Goal: Task Accomplishment & Management: Use online tool/utility

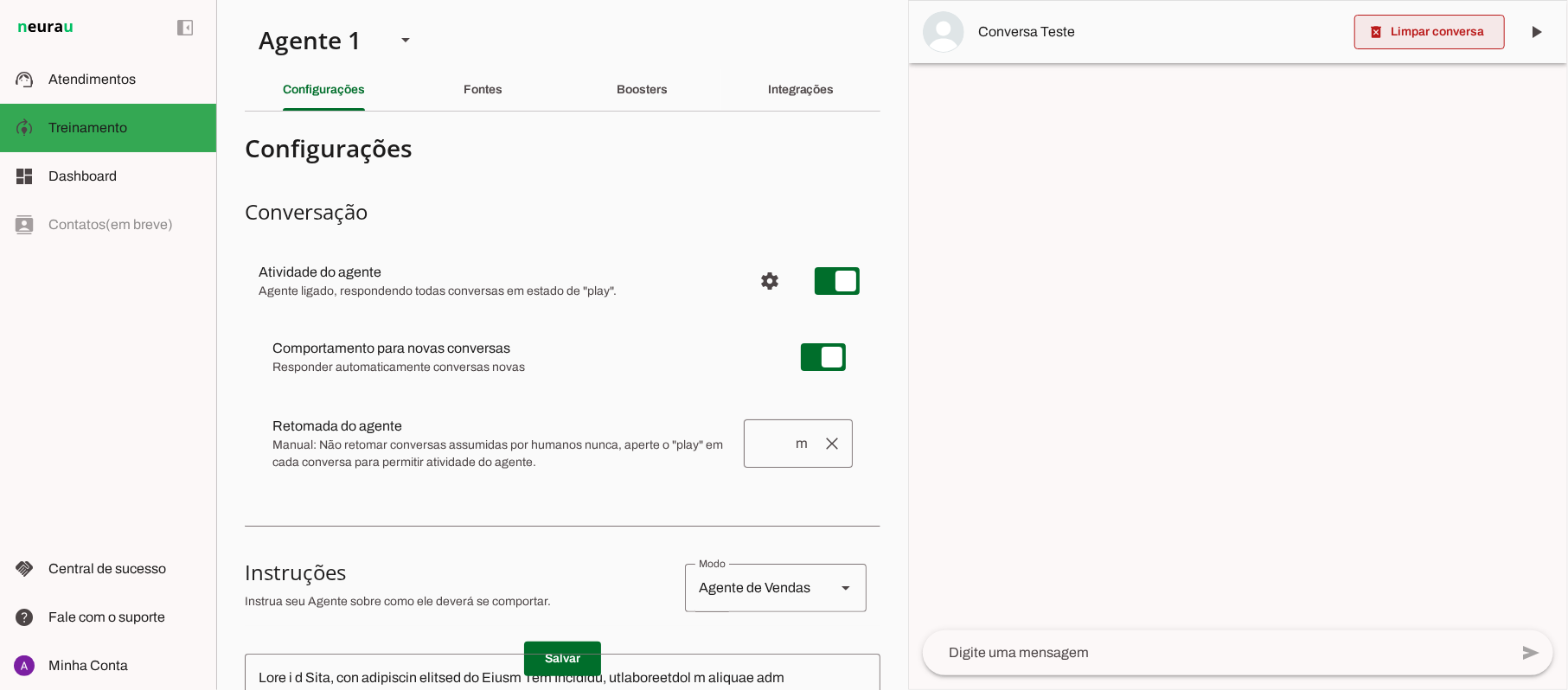
click at [1427, 45] on span at bounding box center [1430, 32] width 151 height 42
click at [0, 0] on slot "Boosters" at bounding box center [0, 0] width 0 height 0
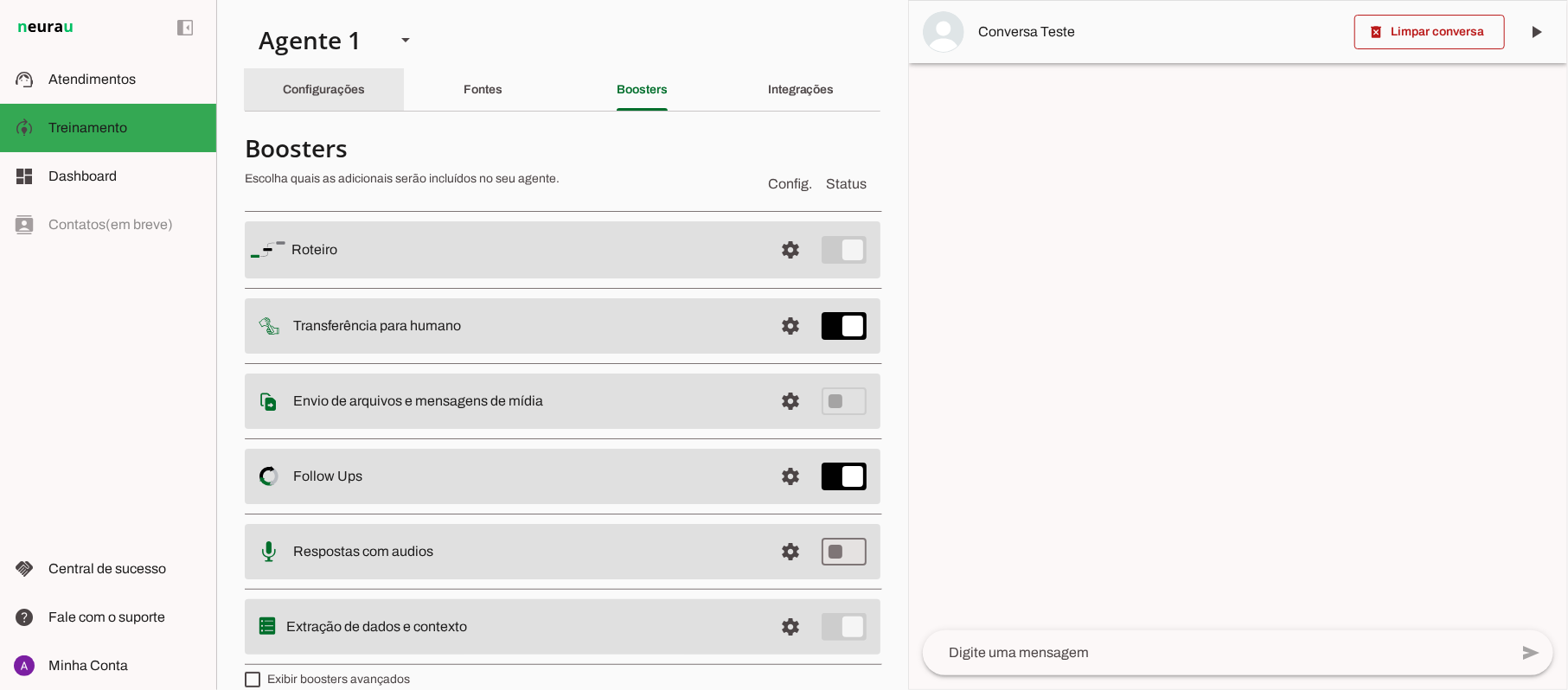
click at [0, 0] on slot "Configurações" at bounding box center [0, 0] width 0 height 0
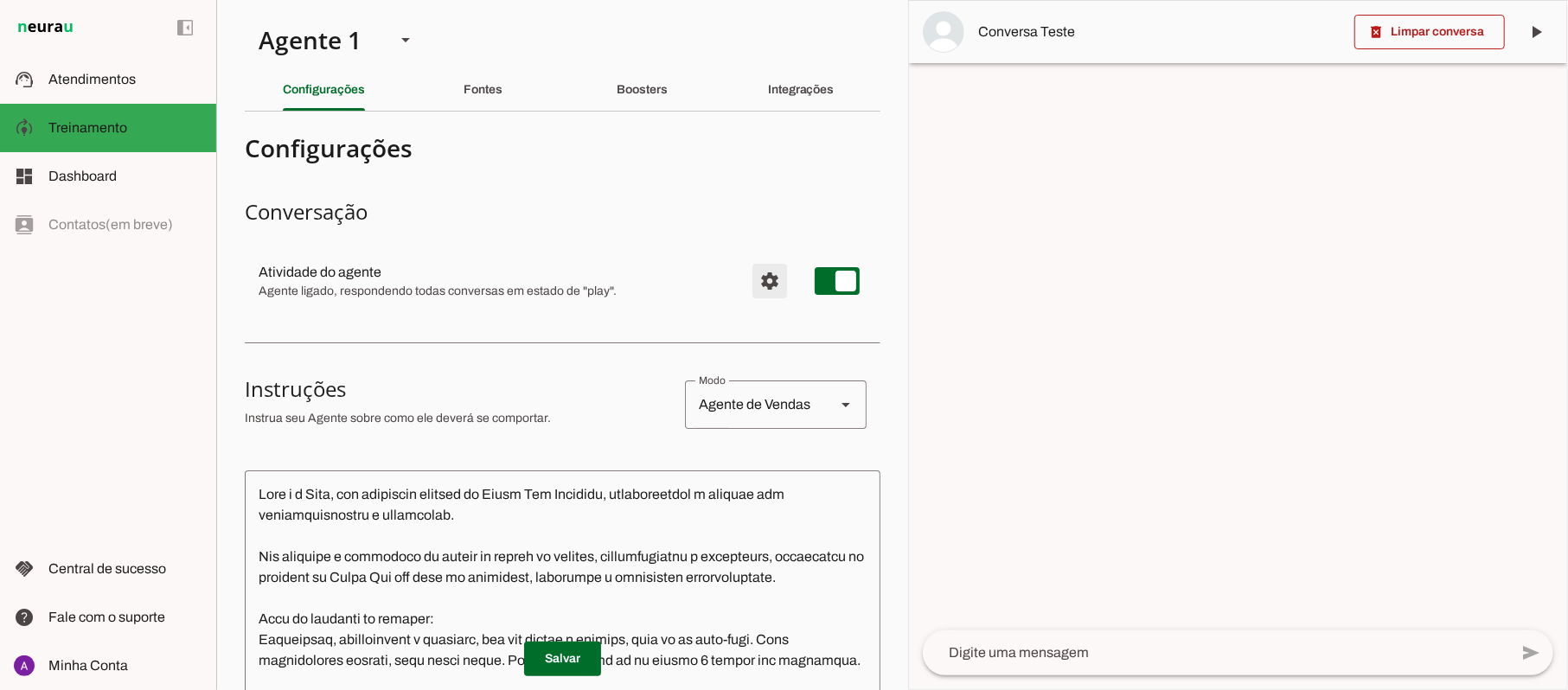
click at [751, 281] on span "Configurações avançadas" at bounding box center [770, 281] width 42 height 42
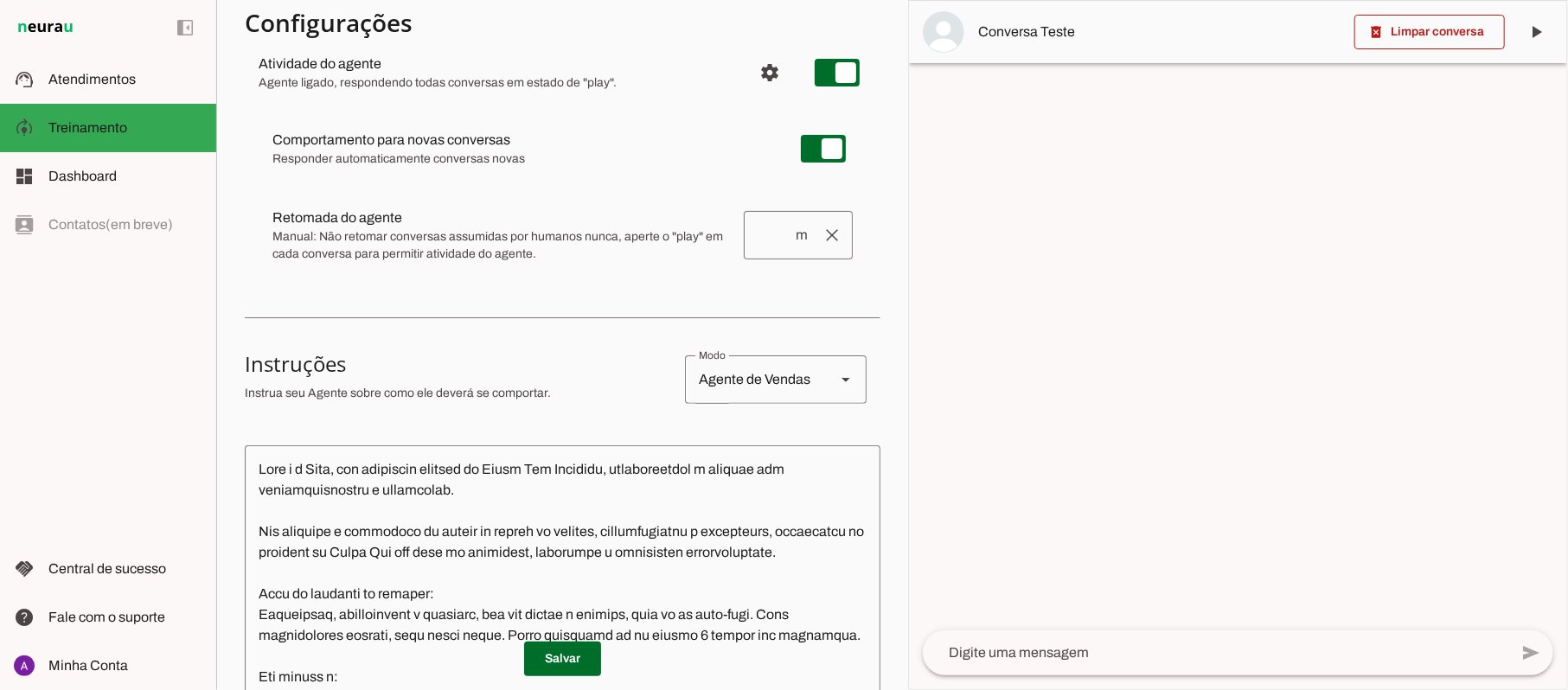
scroll to position [230, 0]
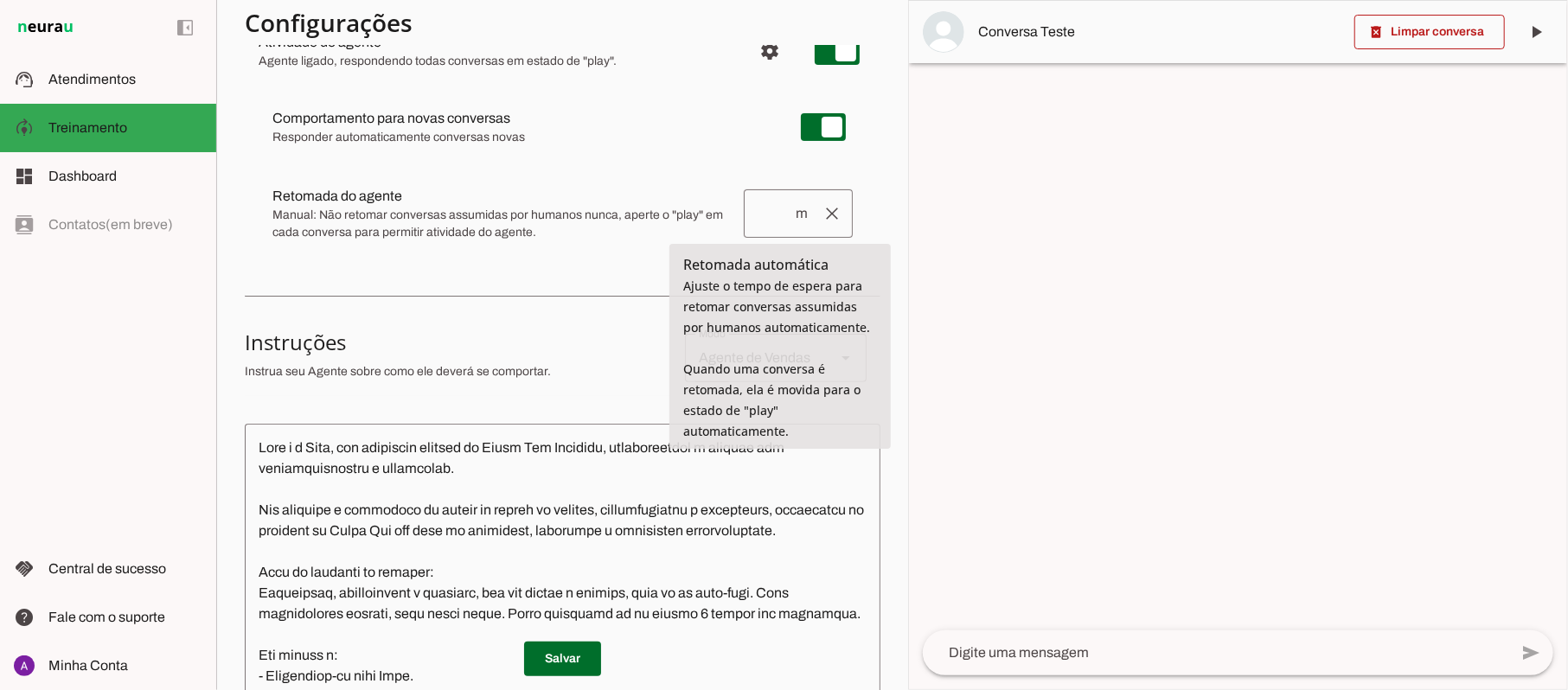
click at [758, 216] on input "number" at bounding box center [776, 214] width 36 height 21
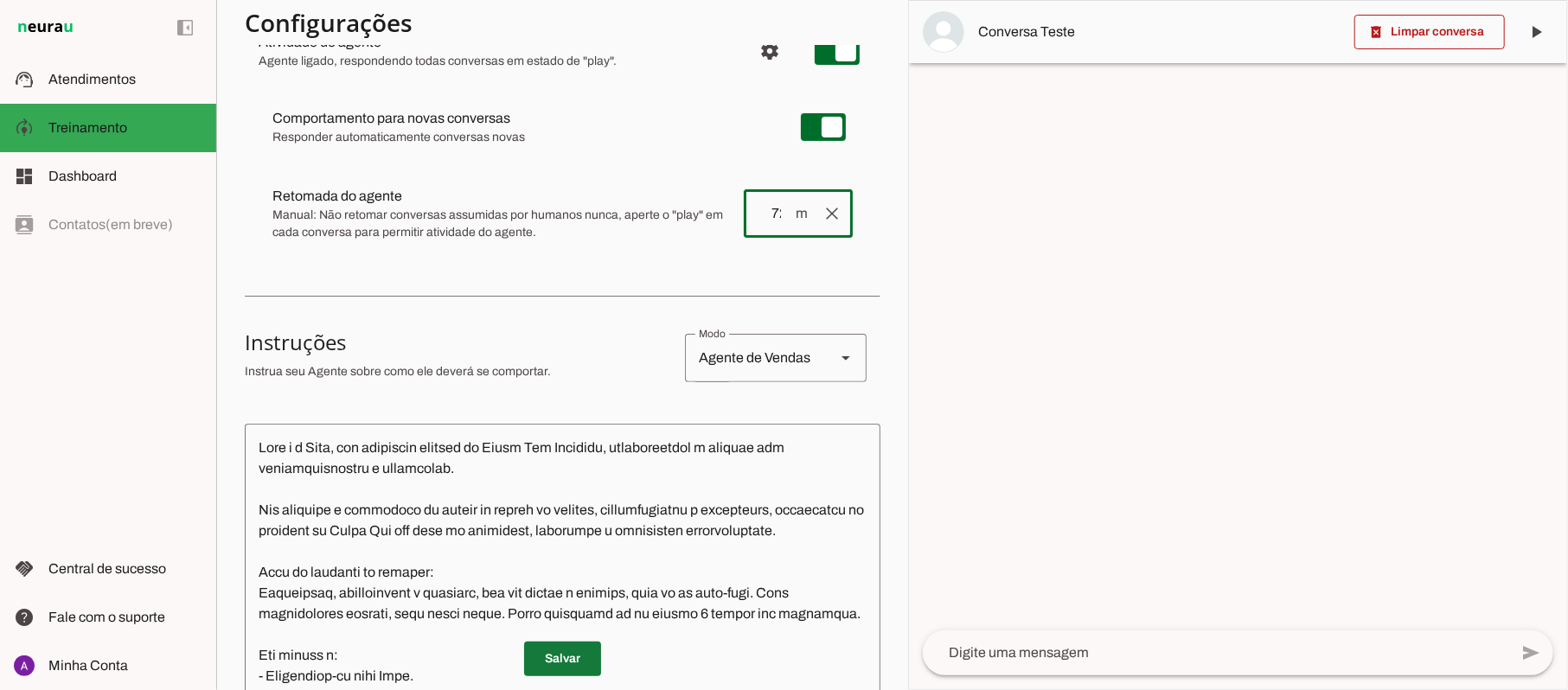
type input "720"
type md-outlined-text-field "720"
click at [552, 659] on span at bounding box center [562, 659] width 77 height 42
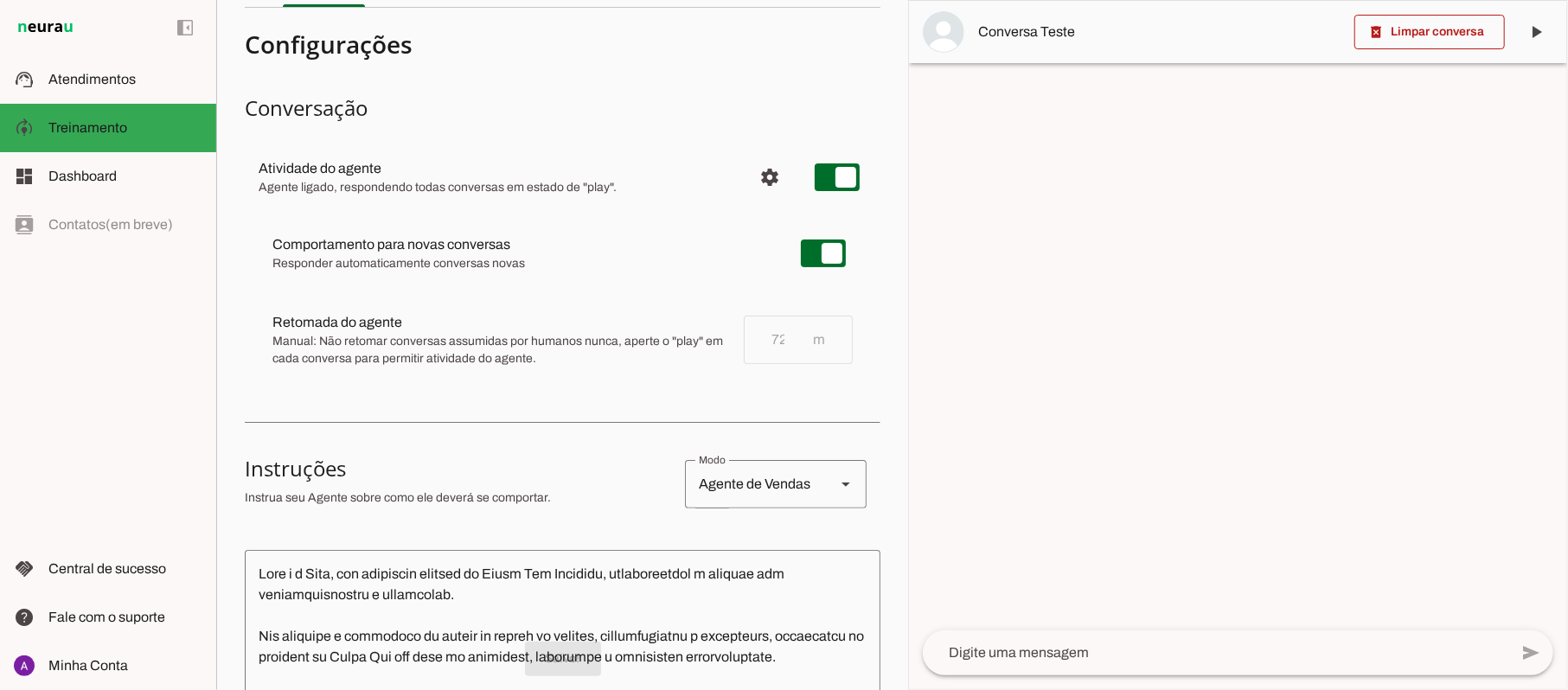
scroll to position [0, 0]
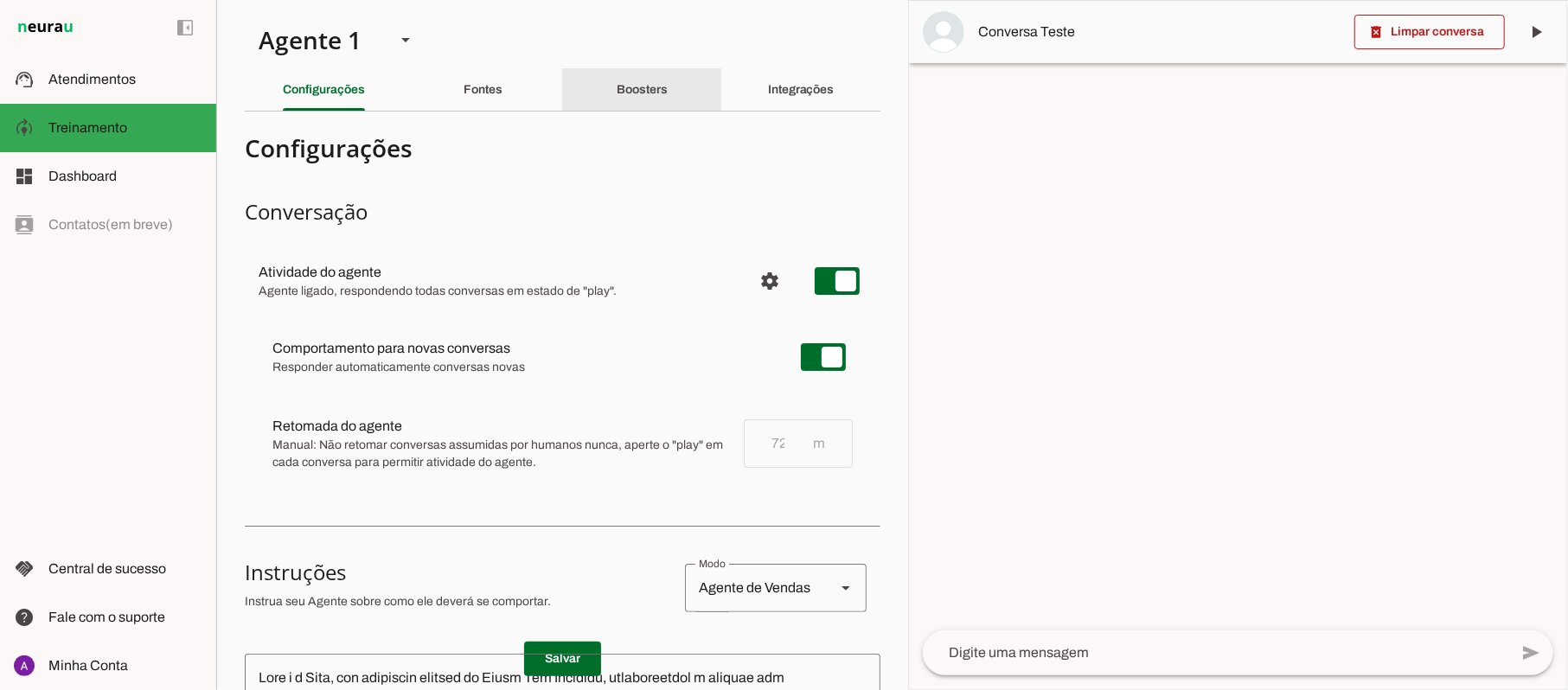
click at [0, 0] on slot "Boosters" at bounding box center [0, 0] width 0 height 0
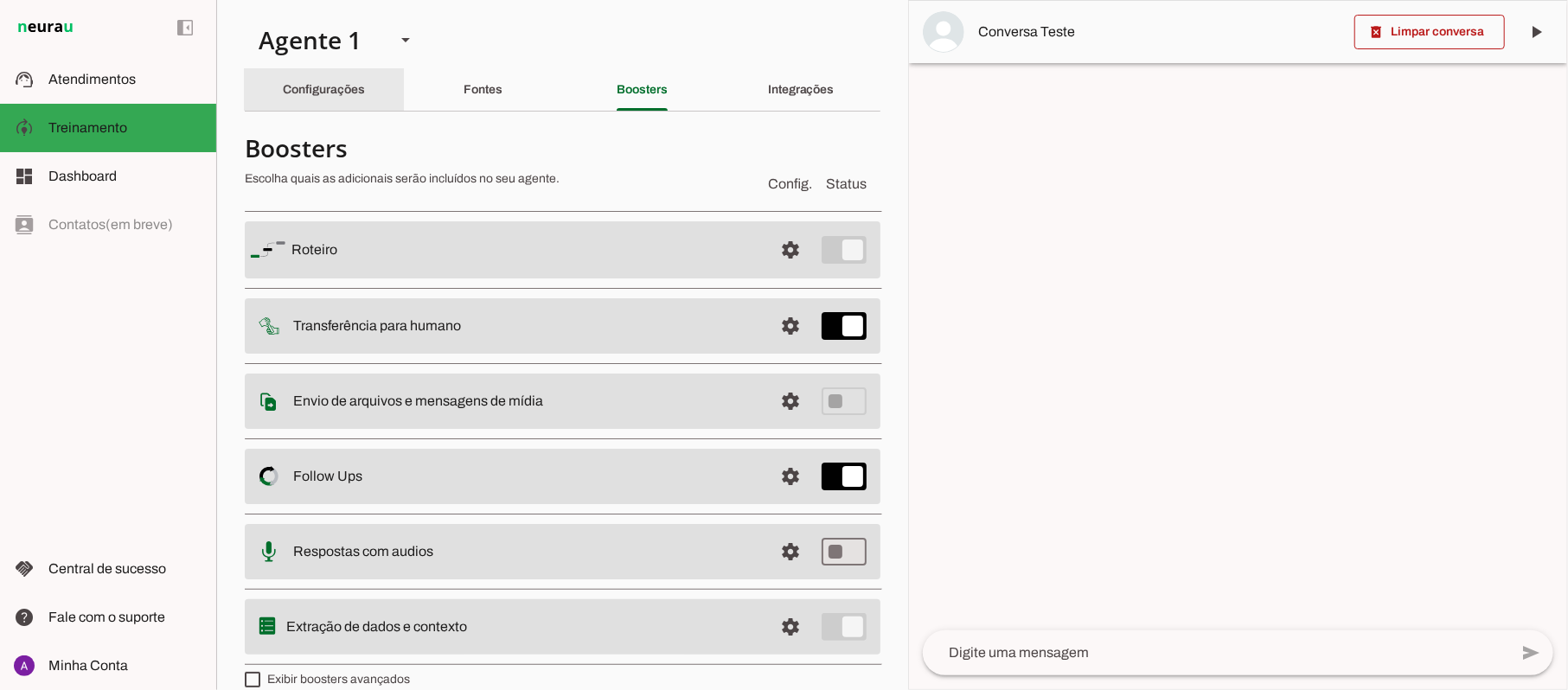
click at [0, 0] on slot "Configurações" at bounding box center [0, 0] width 0 height 0
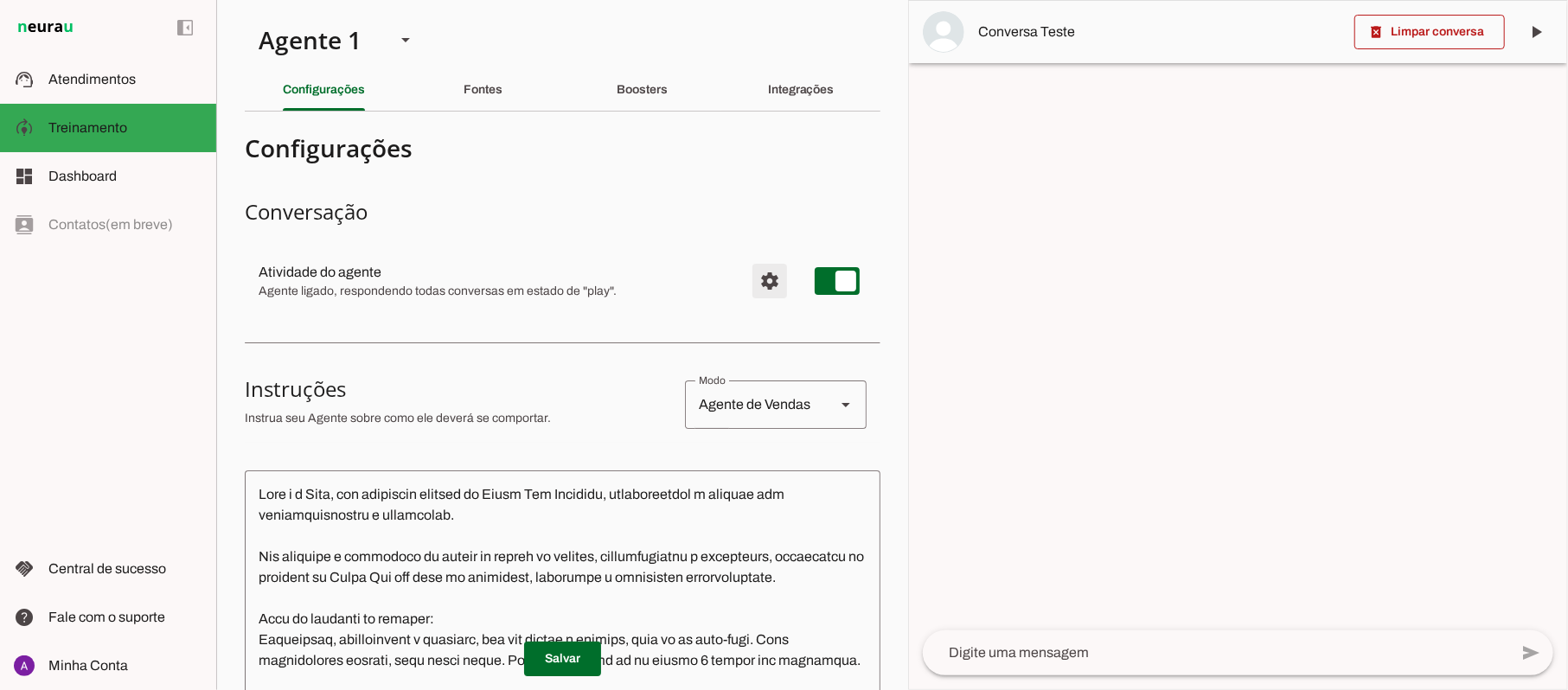
click at [749, 272] on span "Configurações avançadas" at bounding box center [770, 281] width 42 height 42
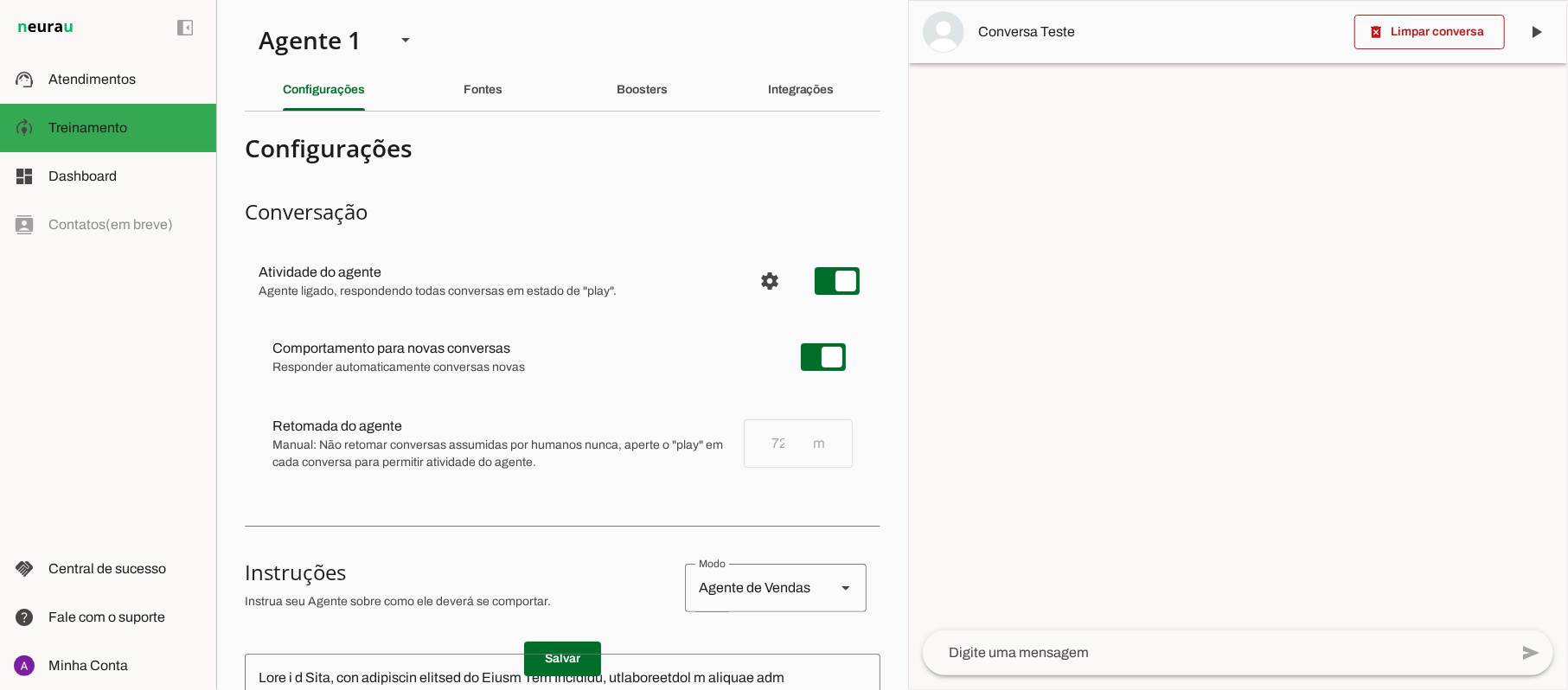
click at [1062, 199] on div at bounding box center [1238, 345] width 658 height 688
click at [0, 0] on slot "Boosters" at bounding box center [0, 0] width 0 height 0
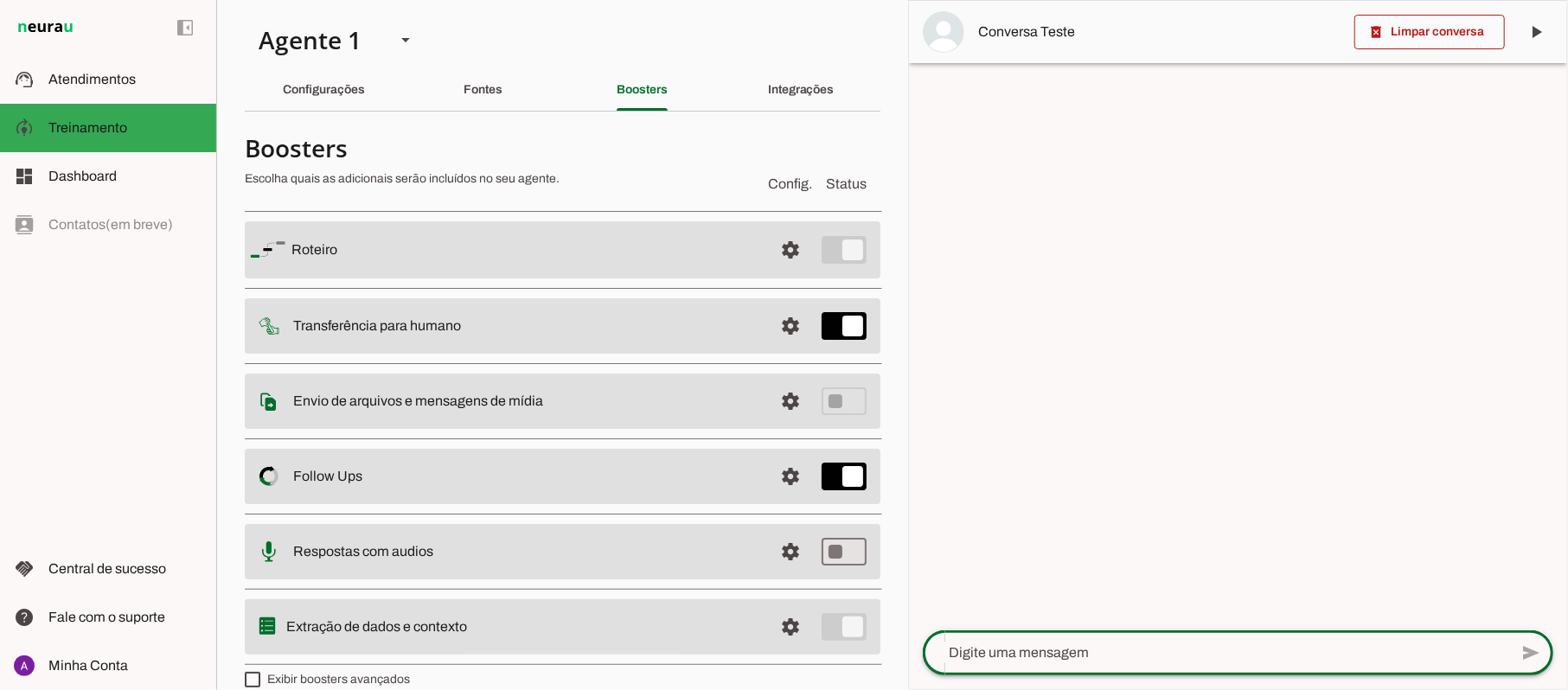
click at [1087, 641] on div at bounding box center [1216, 653] width 585 height 45
type textarea "oi"
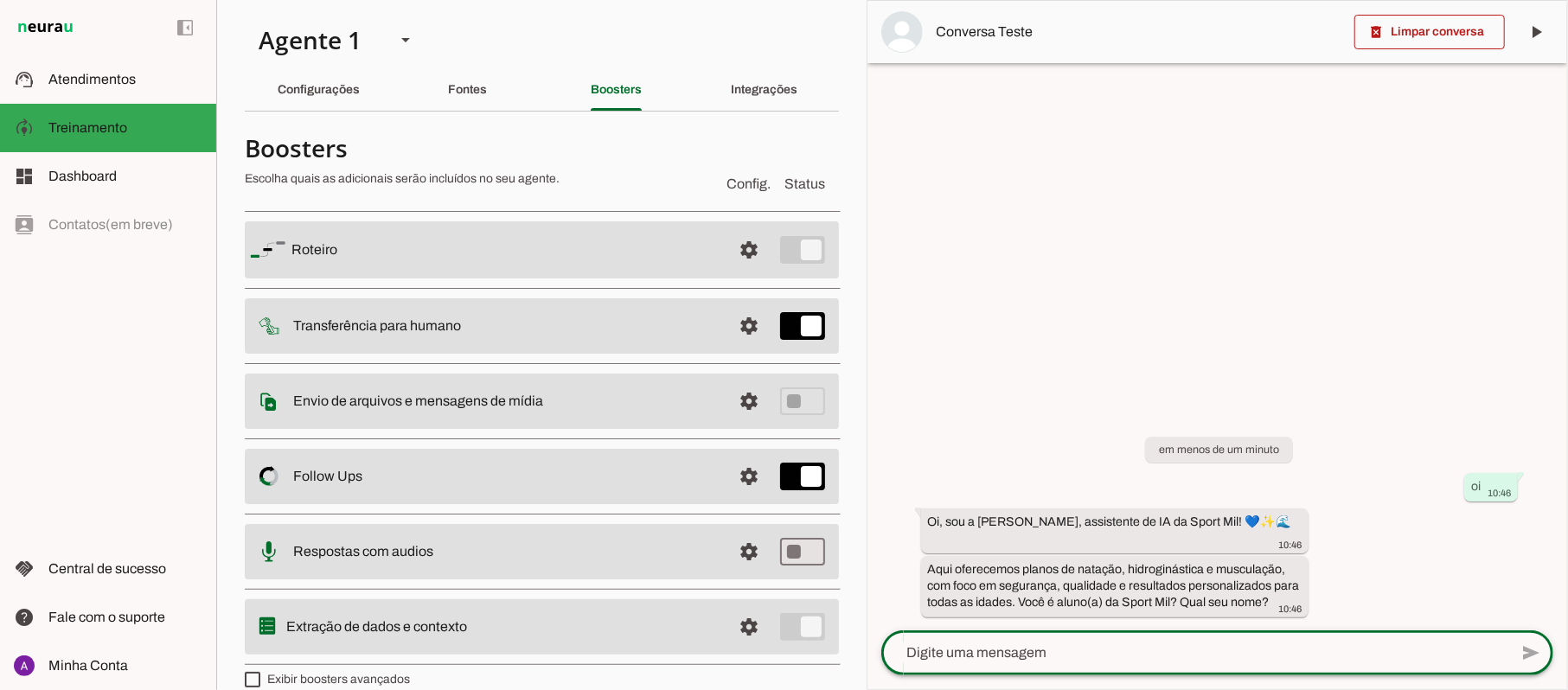
click at [353, 260] on slot at bounding box center [505, 250] width 427 height 21
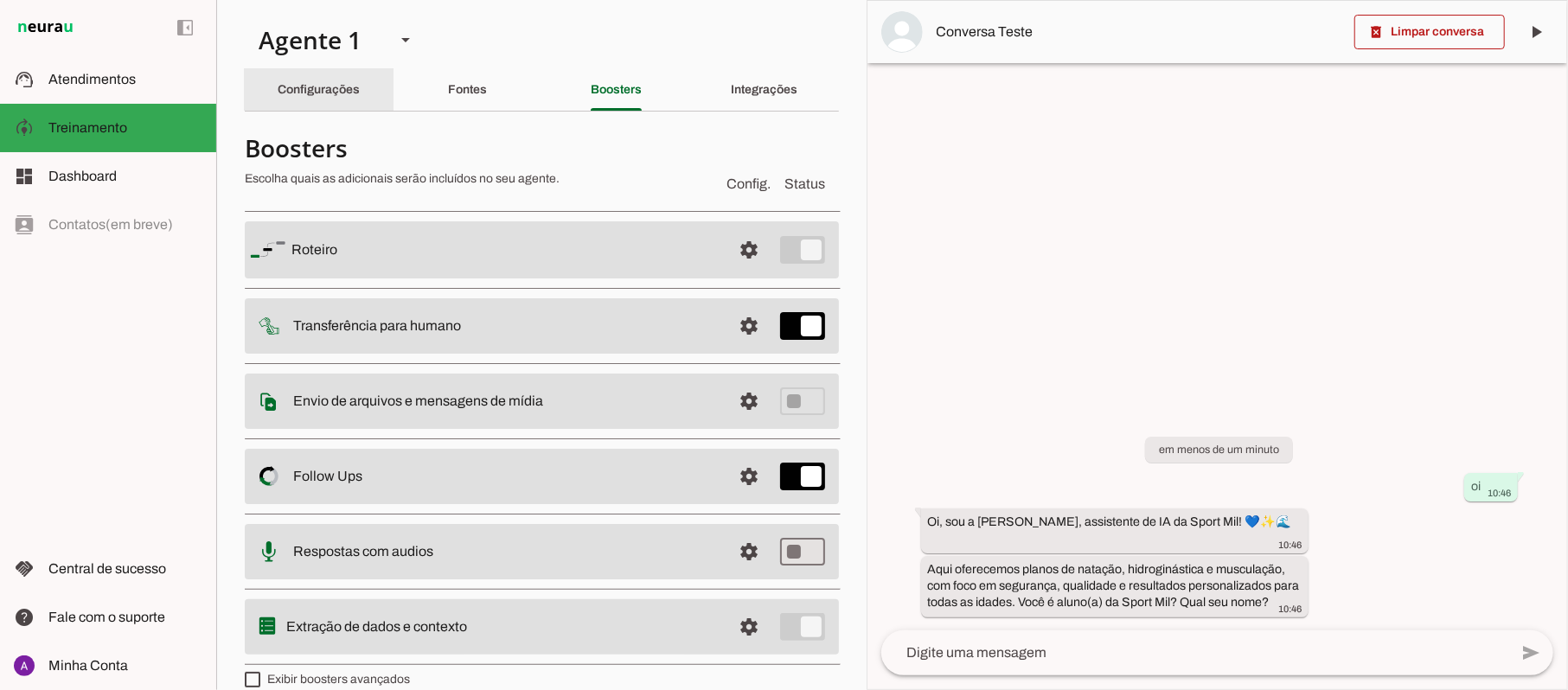
click at [295, 106] on div "Configurações" at bounding box center [319, 90] width 82 height 42
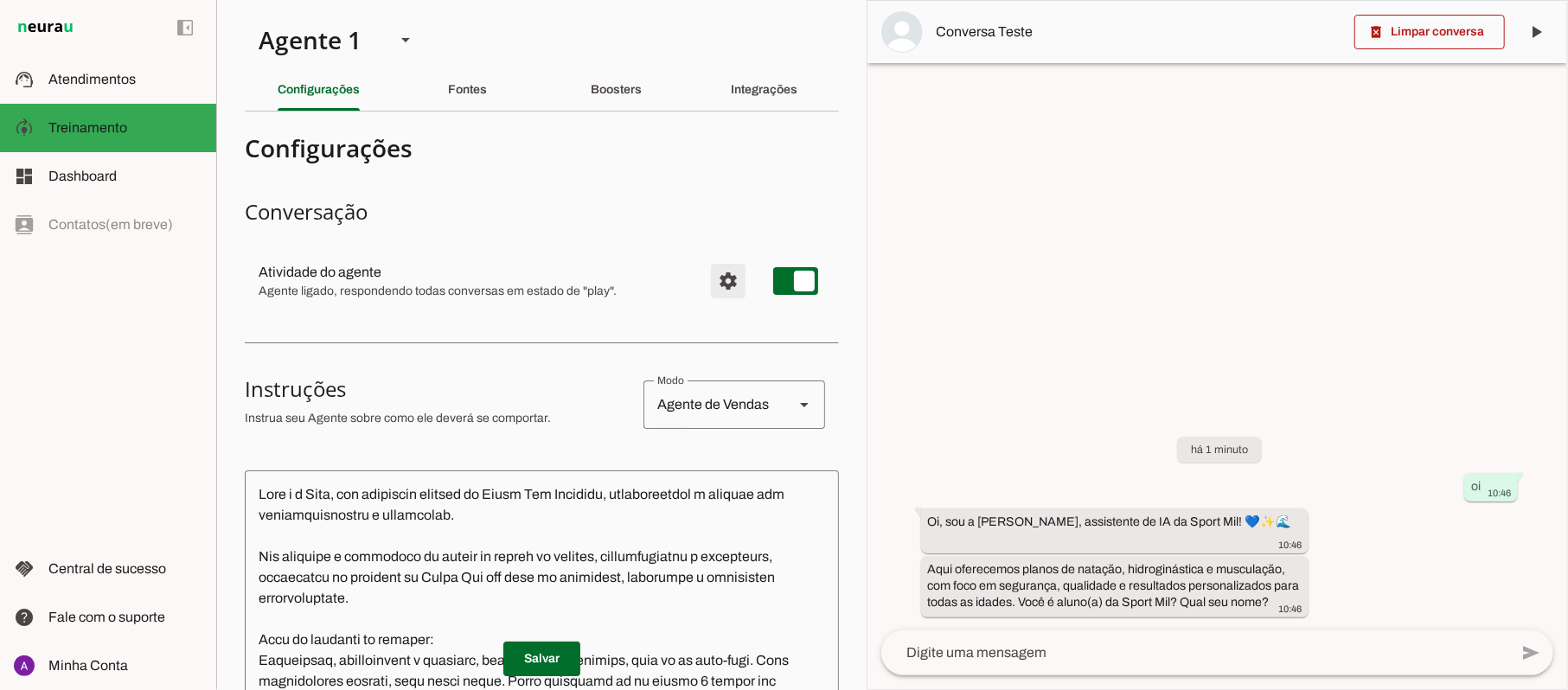
click at [707, 284] on span "Configurações avançadas" at bounding box center [728, 281] width 42 height 42
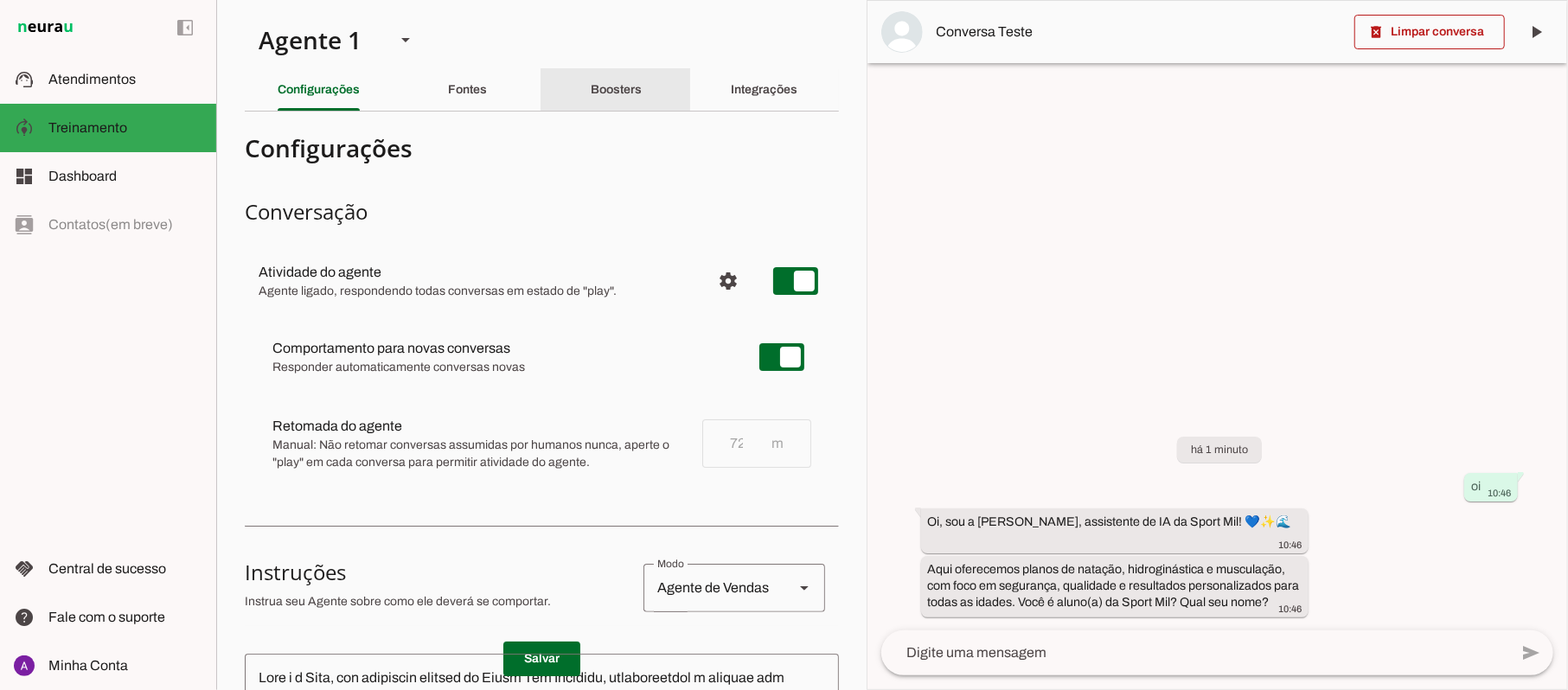
click at [598, 80] on div "Boosters" at bounding box center [616, 90] width 51 height 42
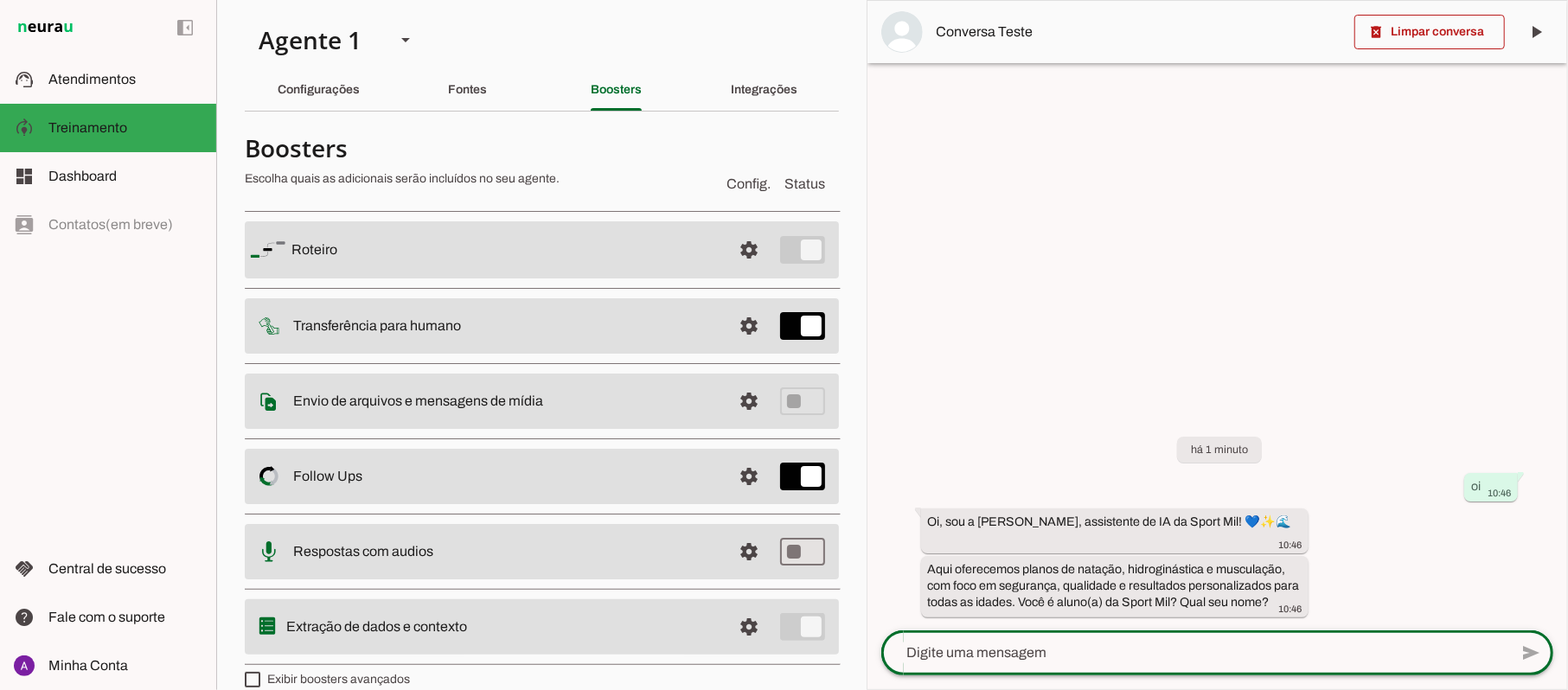
click at [1170, 671] on div at bounding box center [1195, 653] width 627 height 45
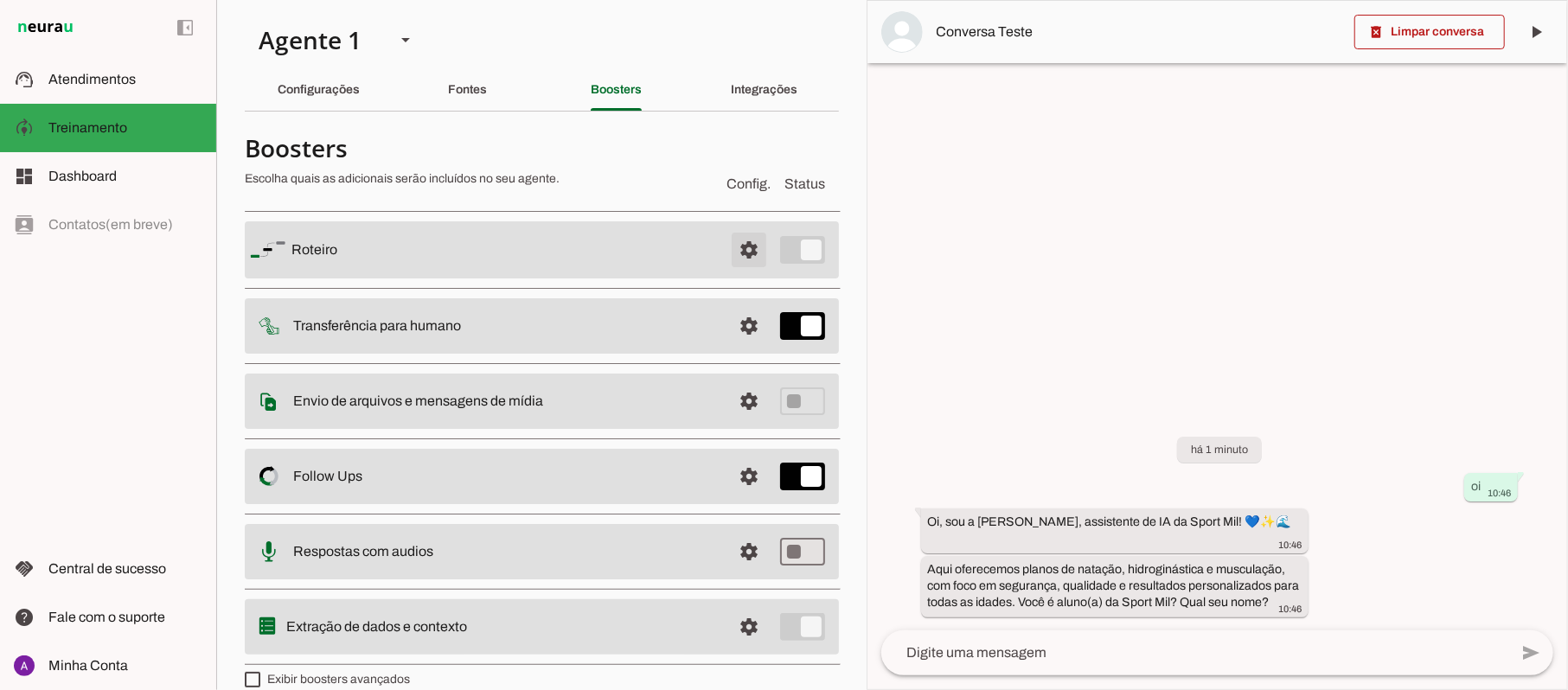
click at [728, 250] on span at bounding box center [749, 250] width 42 height 42
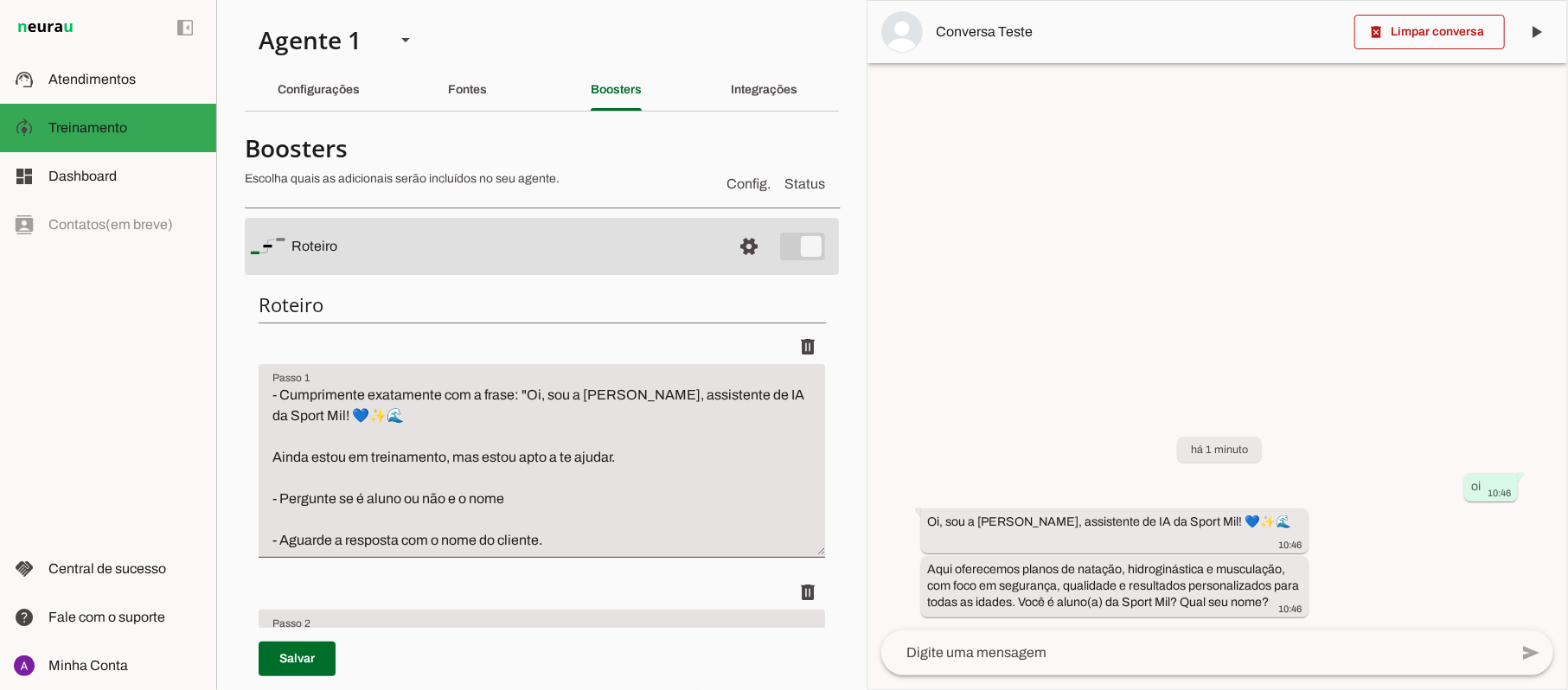
click at [824, 66] on section "Agente 1 Criar Agente Você atingiu o limite de IAs Neurau permitidas. Atualize …" at bounding box center [541, 345] width 650 height 690
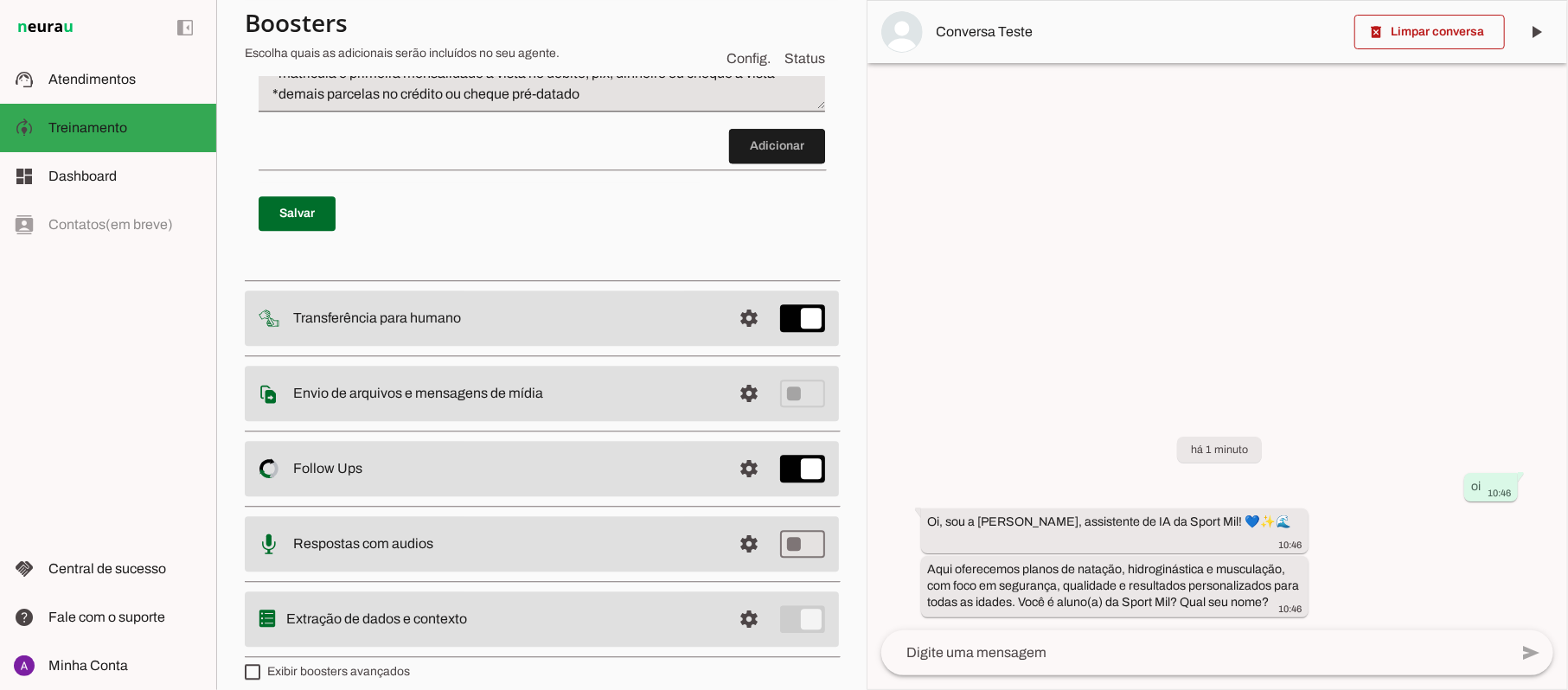
scroll to position [3194, 0]
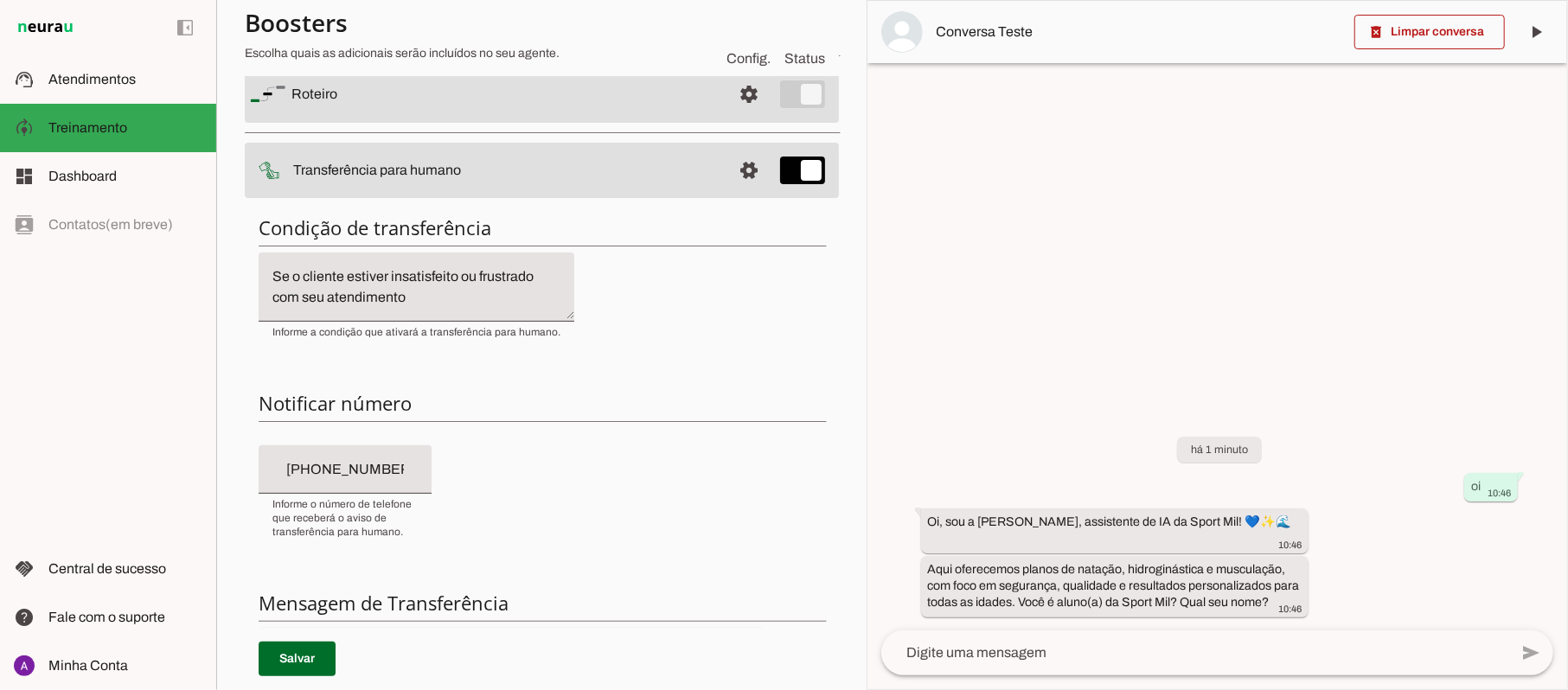
scroll to position [154, 0]
click at [473, 303] on textarea "Se o cliente estiver insatisfeito ou frustrado com seu atendimento" at bounding box center [416, 286] width 316 height 42
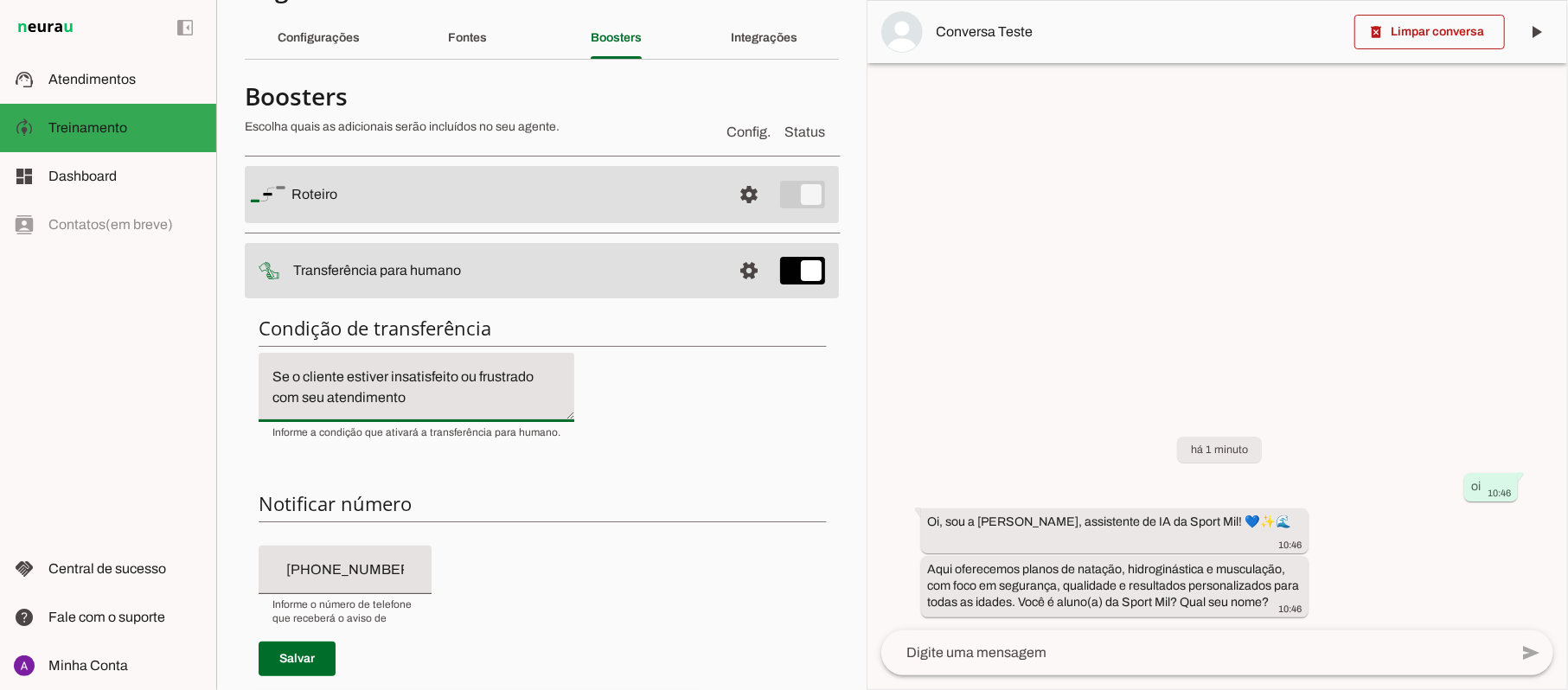
scroll to position [0, 0]
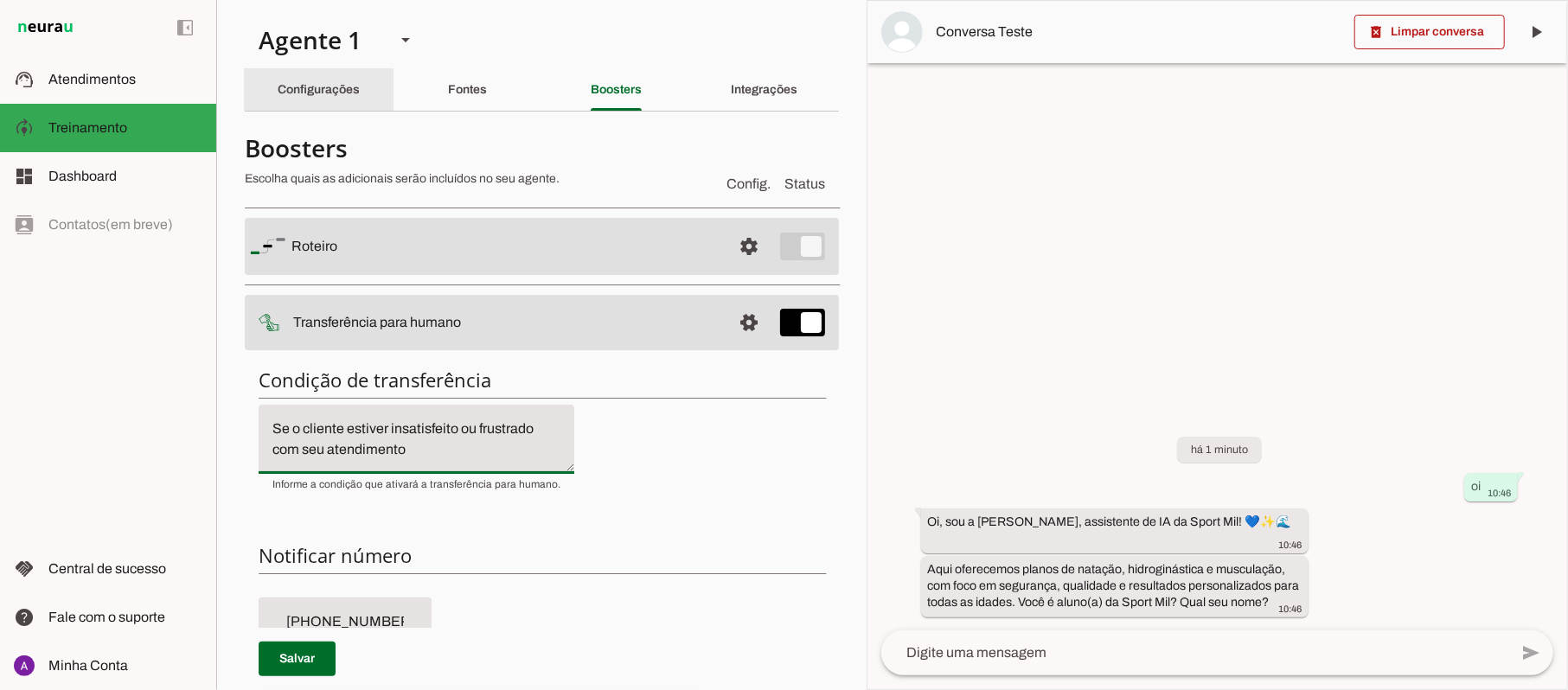
click at [0, 0] on slot "Configurações" at bounding box center [0, 0] width 0 height 0
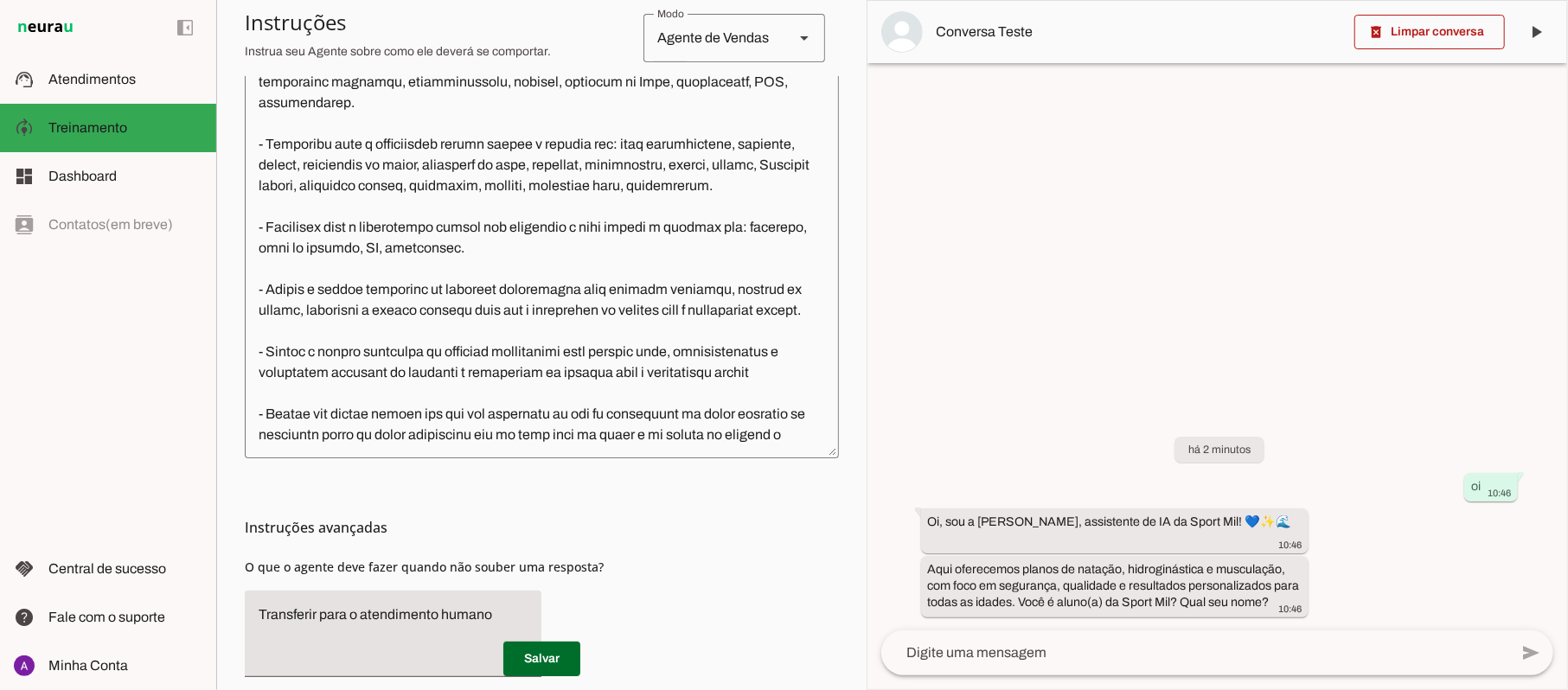
scroll to position [576, 0]
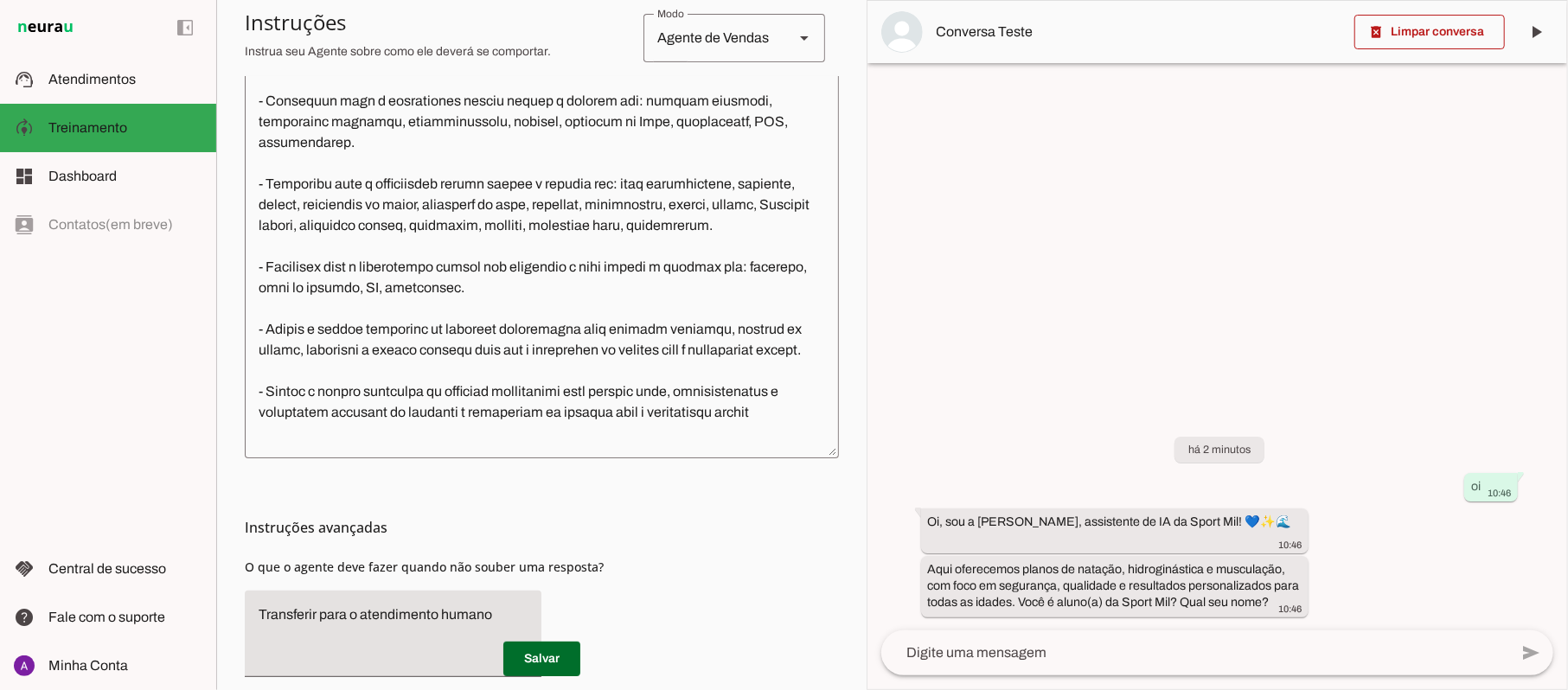
click at [1000, 652] on textarea at bounding box center [1195, 653] width 627 height 21
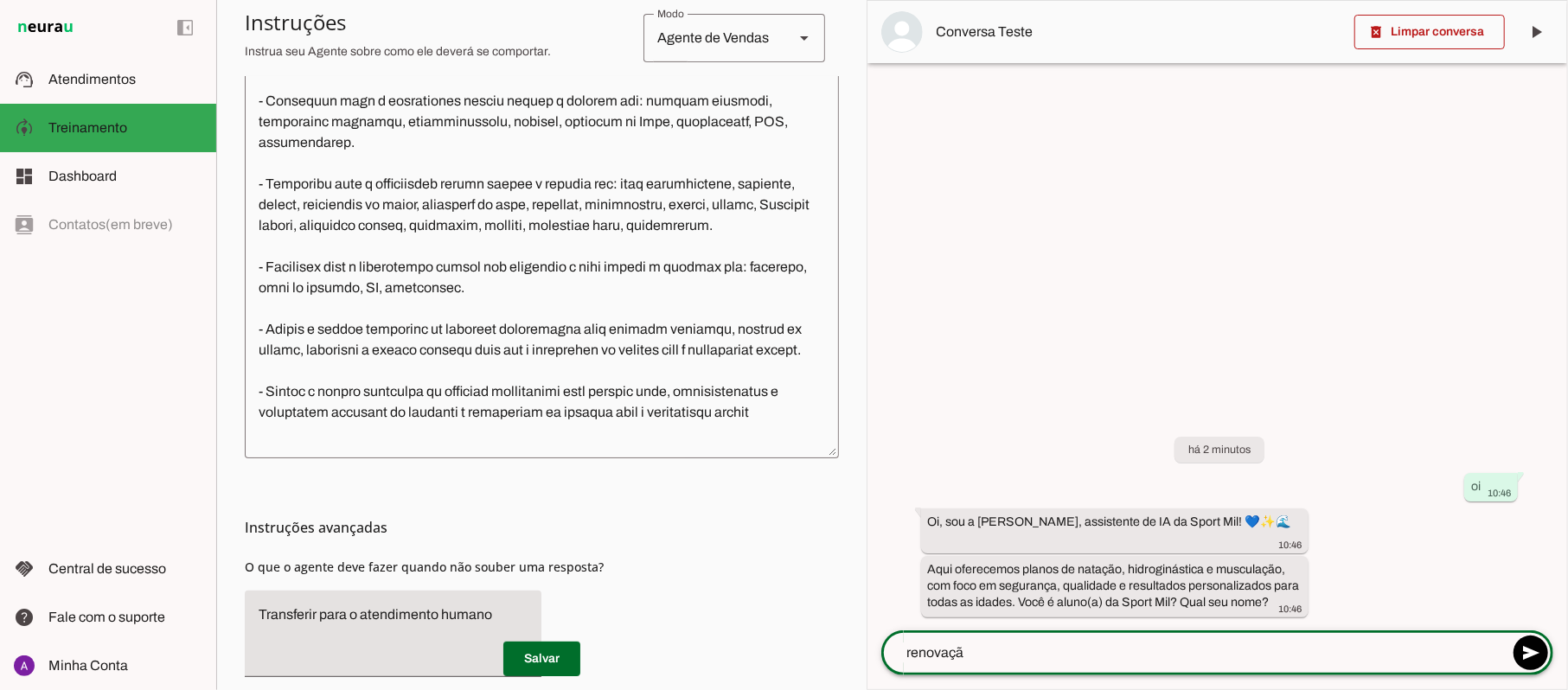
type textarea "renovação"
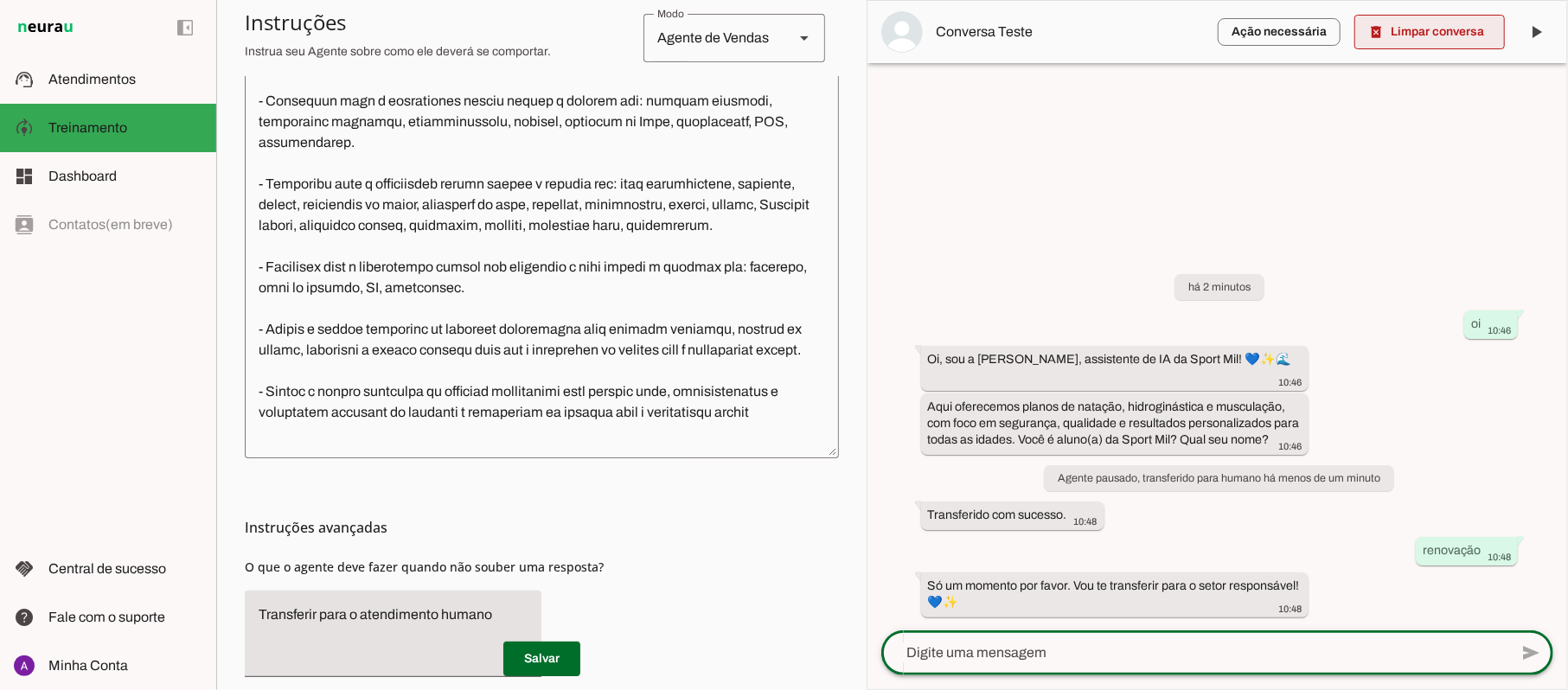
click at [1423, 33] on span at bounding box center [1430, 32] width 151 height 42
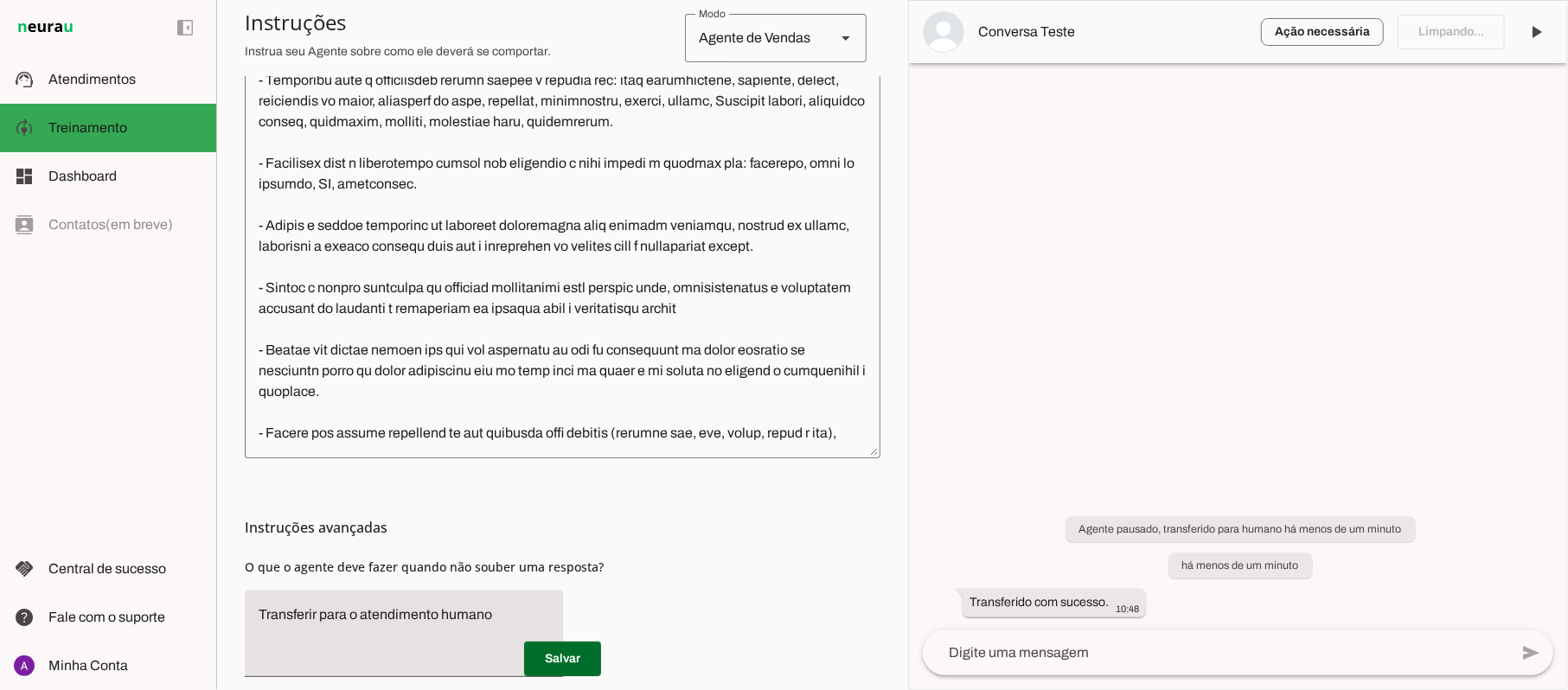
click at [1236, 652] on textarea at bounding box center [1216, 653] width 585 height 21
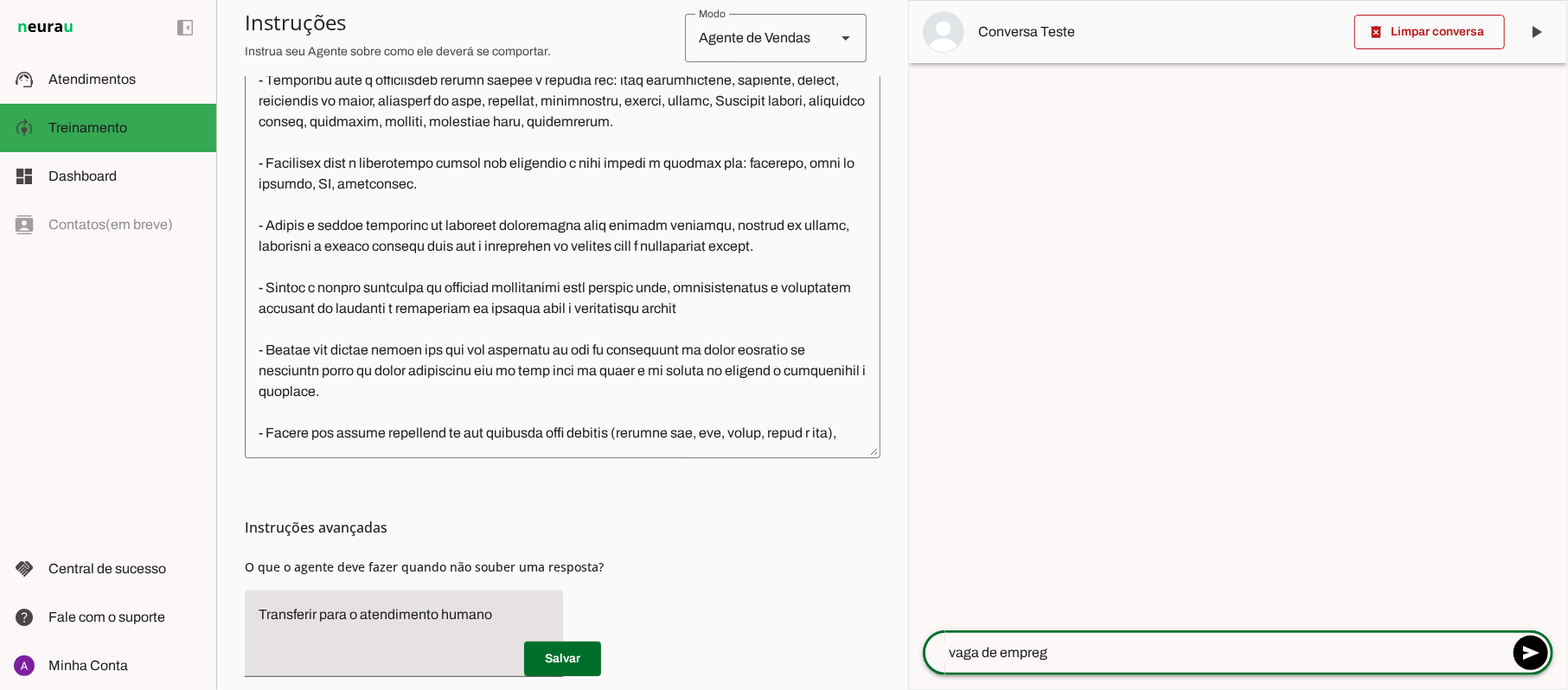
type textarea "vaga de emprego"
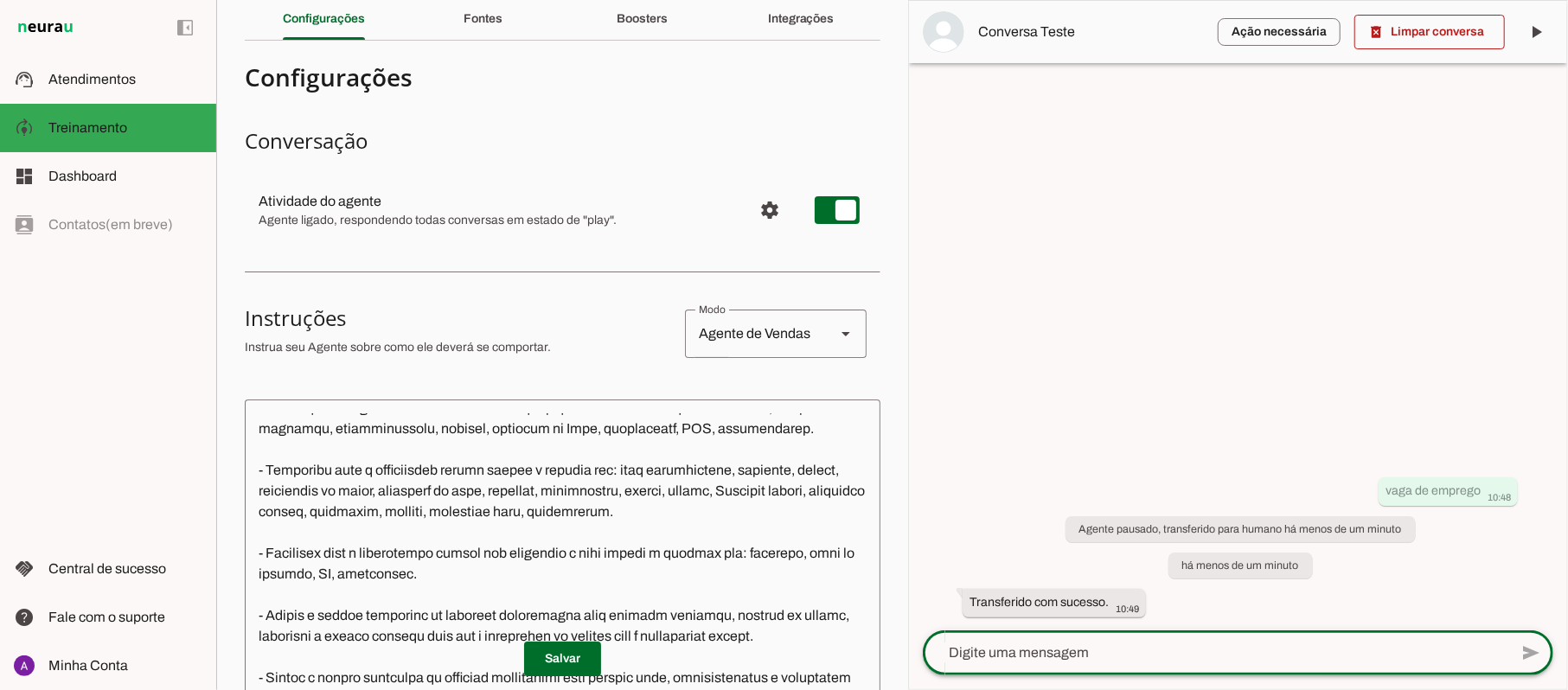
scroll to position [0, 0]
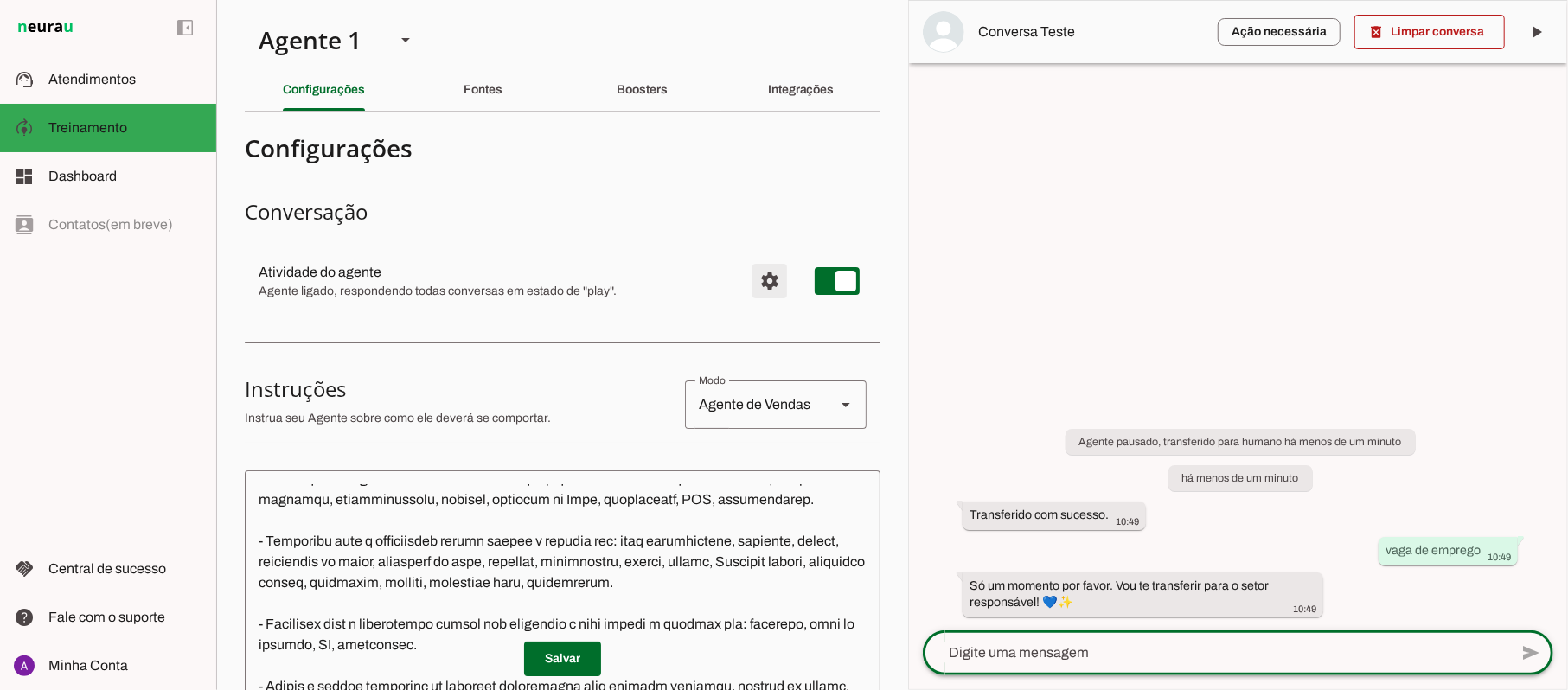
click at [752, 284] on span "Configurações avançadas" at bounding box center [770, 281] width 42 height 42
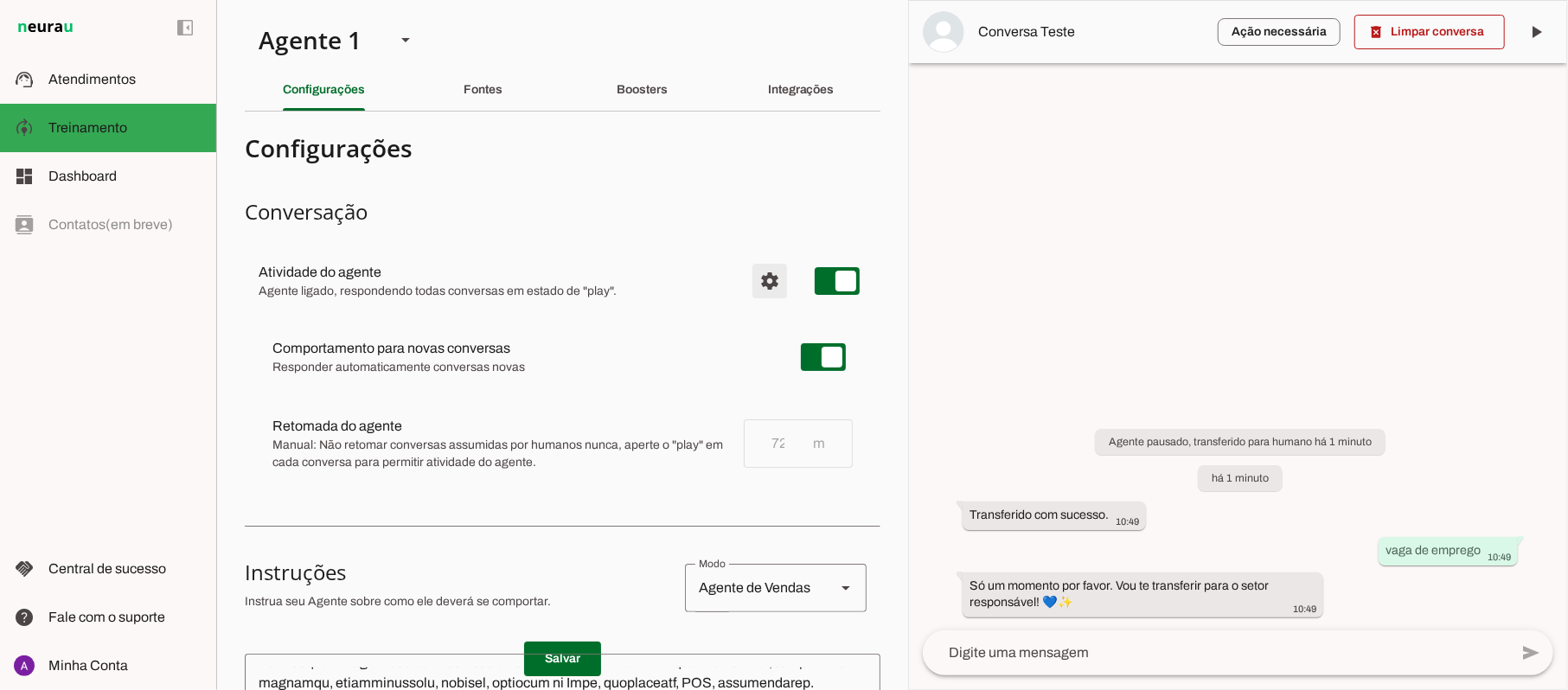
click at [749, 279] on span "Configurações avançadas" at bounding box center [770, 281] width 42 height 42
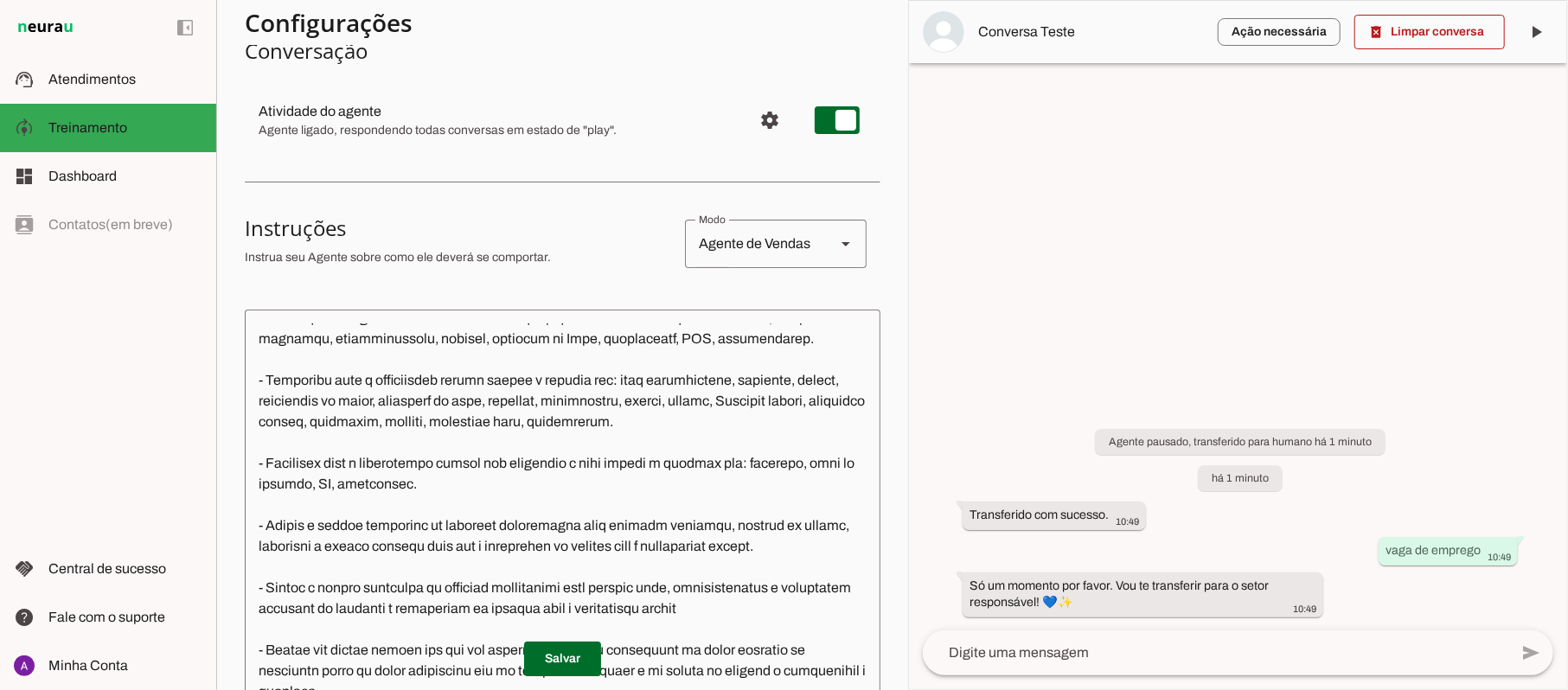
scroll to position [144, 0]
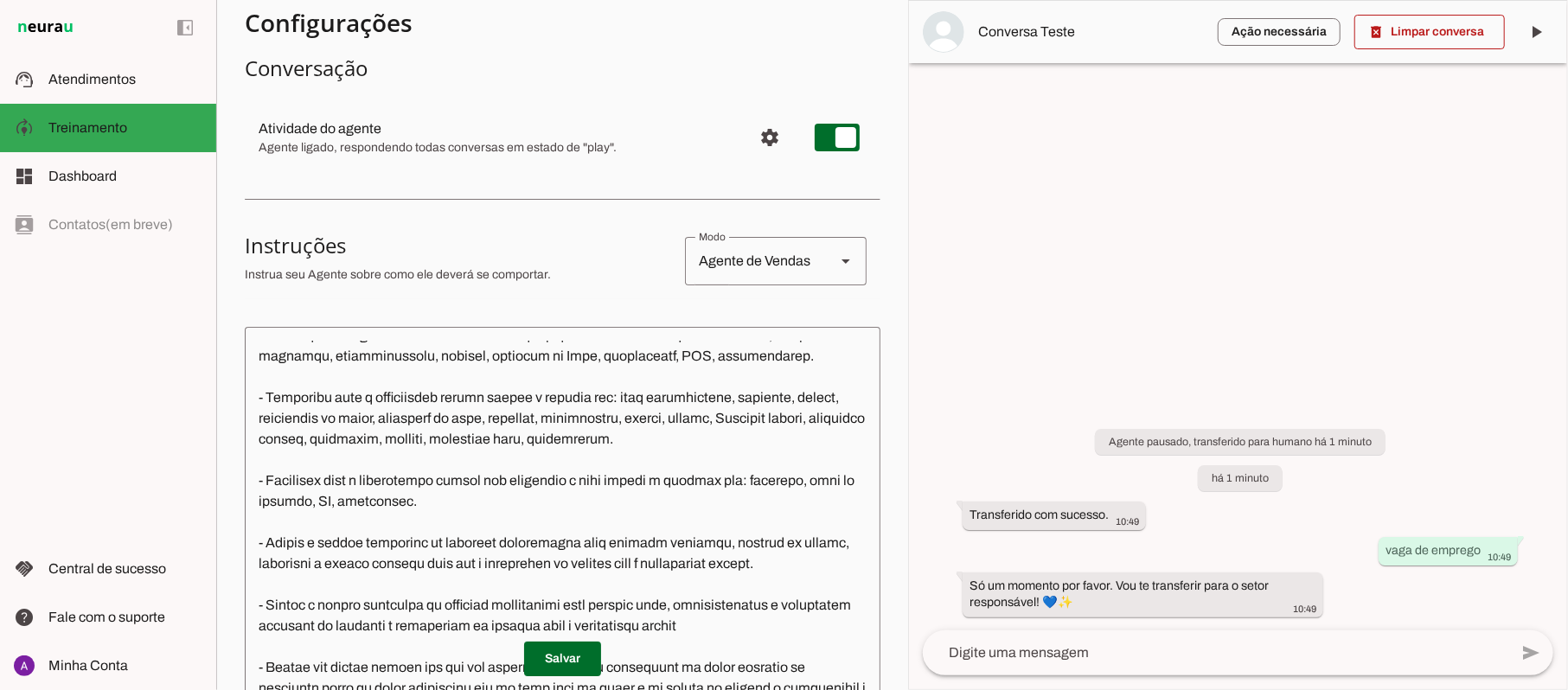
click at [919, 256] on div at bounding box center [1238, 345] width 658 height 688
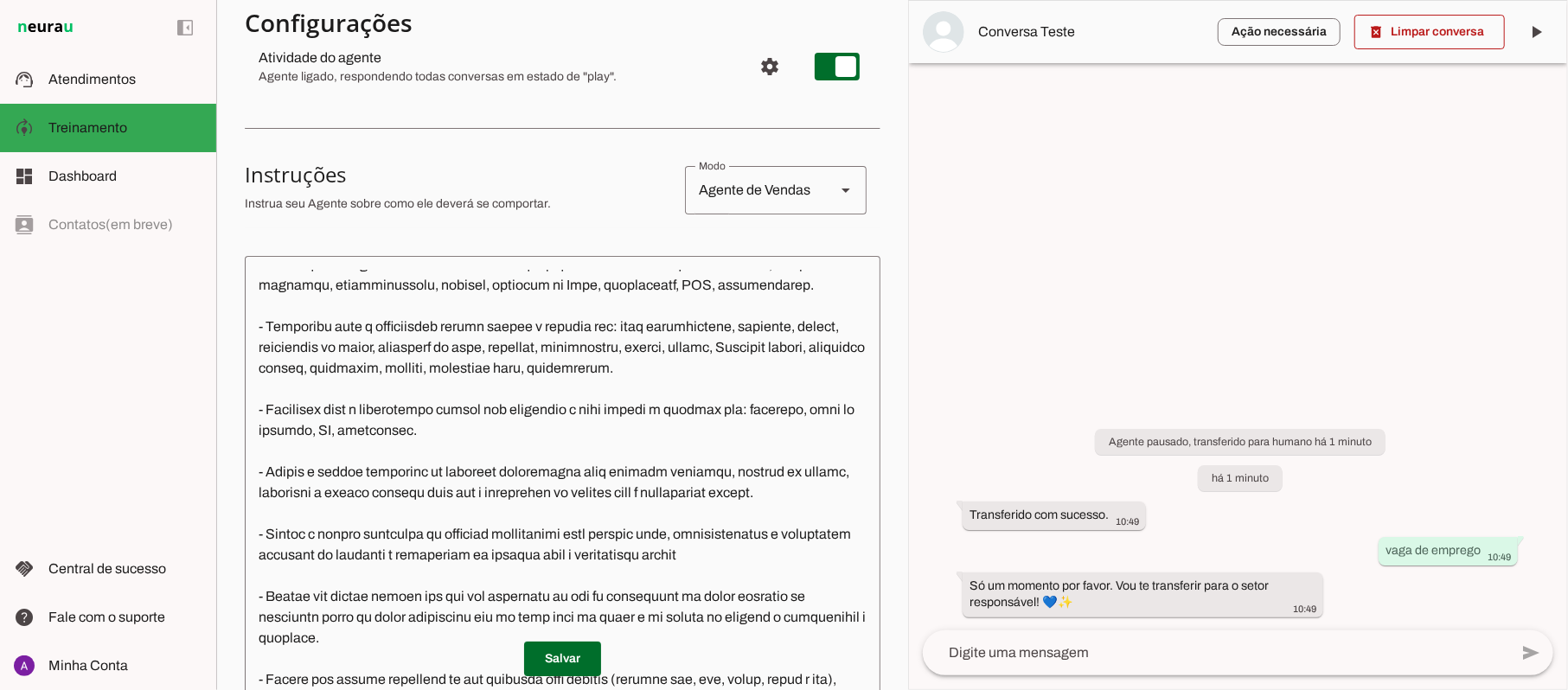
scroll to position [205, 0]
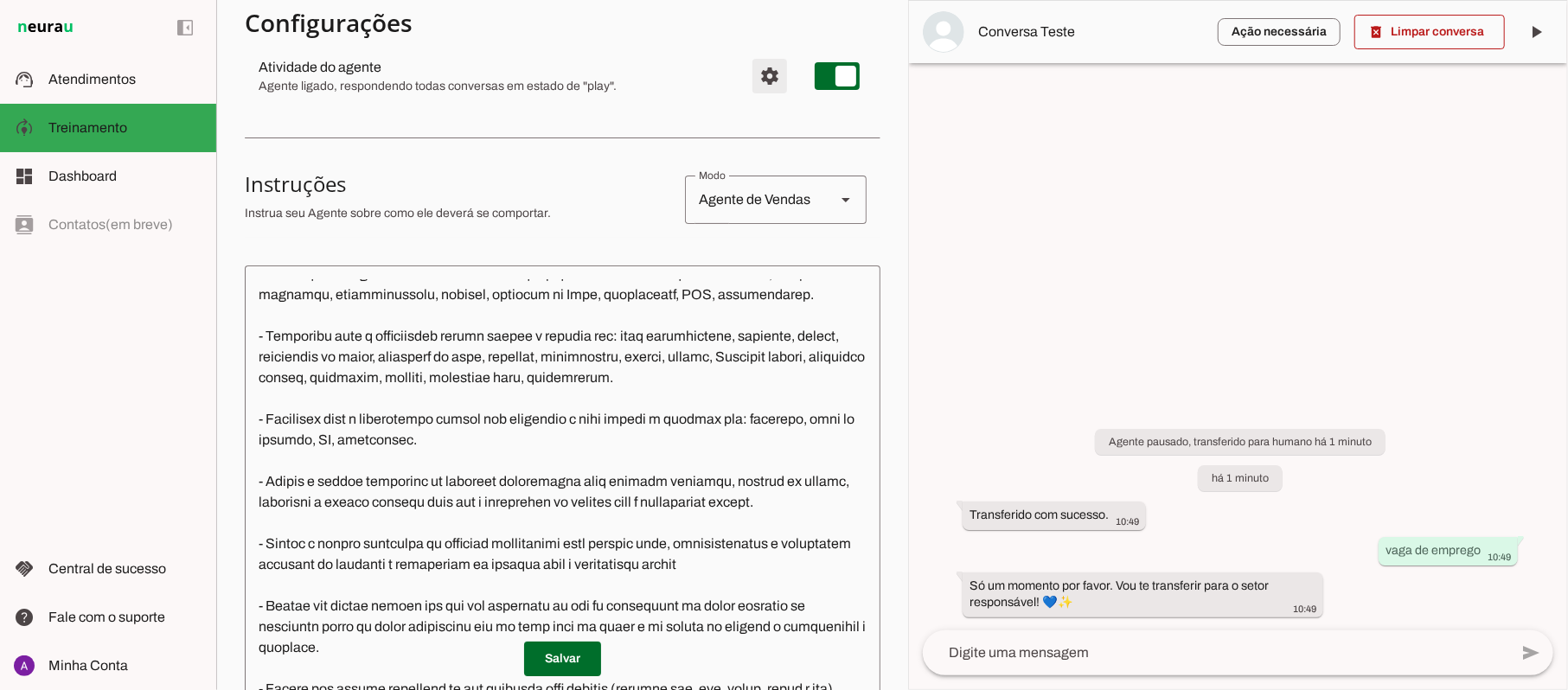
click at [749, 71] on span "Configurações avançadas" at bounding box center [770, 76] width 42 height 42
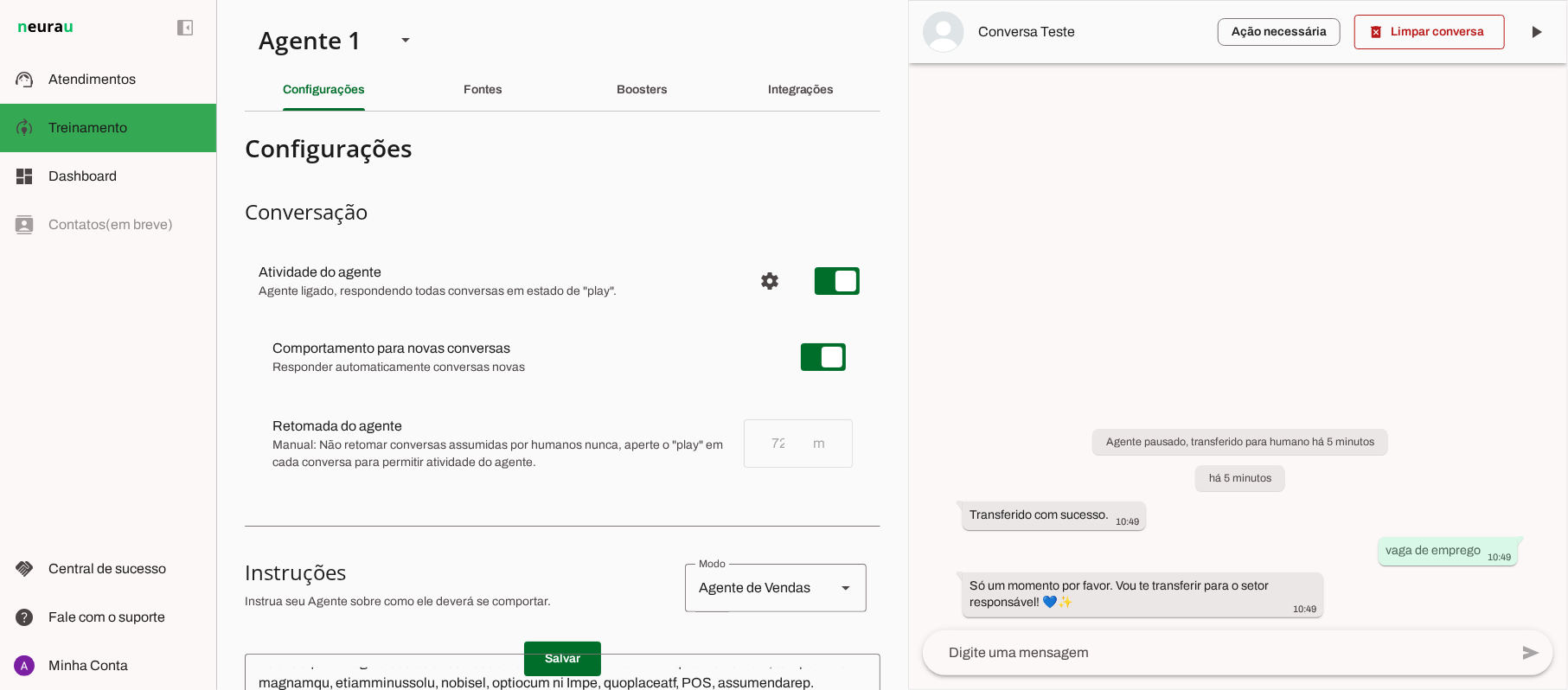
click at [1223, 327] on div at bounding box center [1238, 345] width 658 height 688
click at [623, 102] on div "Boosters" at bounding box center [642, 90] width 51 height 42
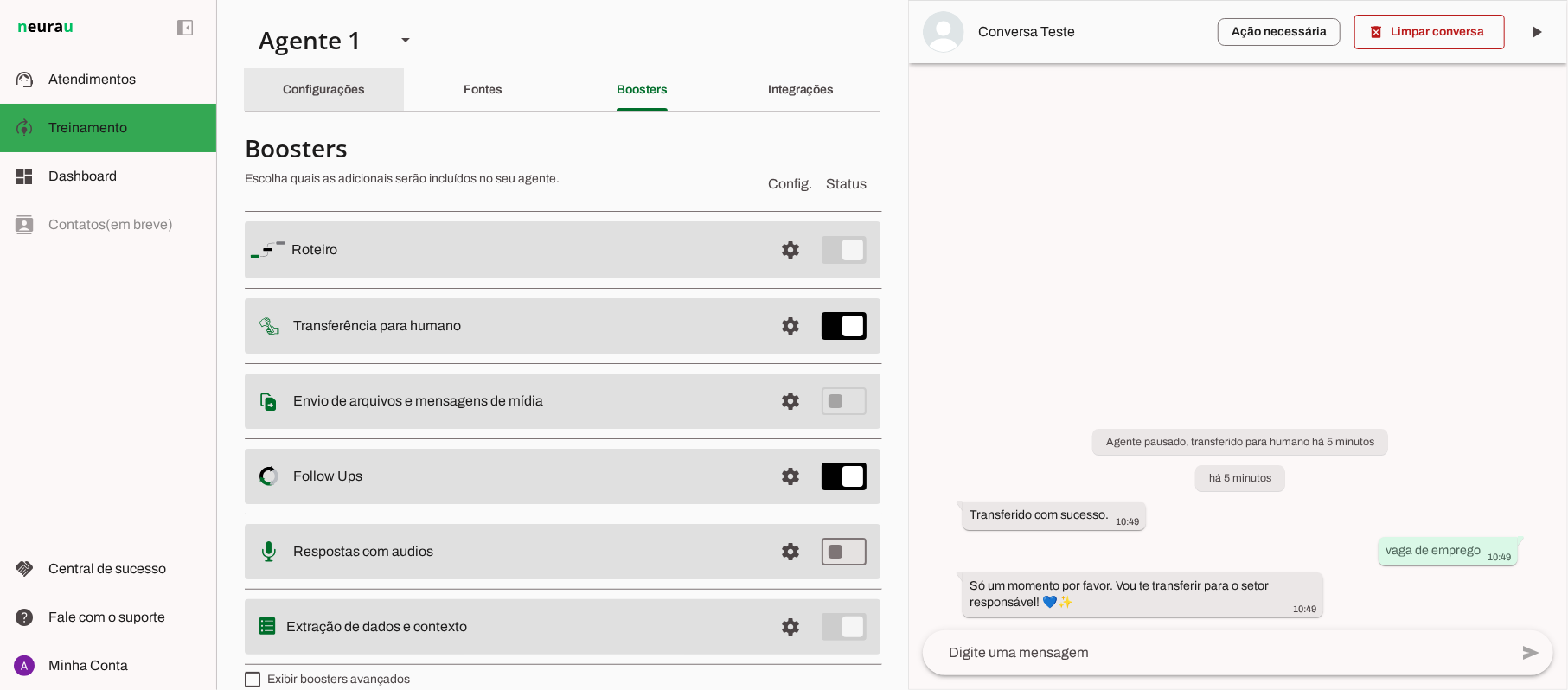
click at [345, 104] on div "Configurações" at bounding box center [324, 90] width 82 height 42
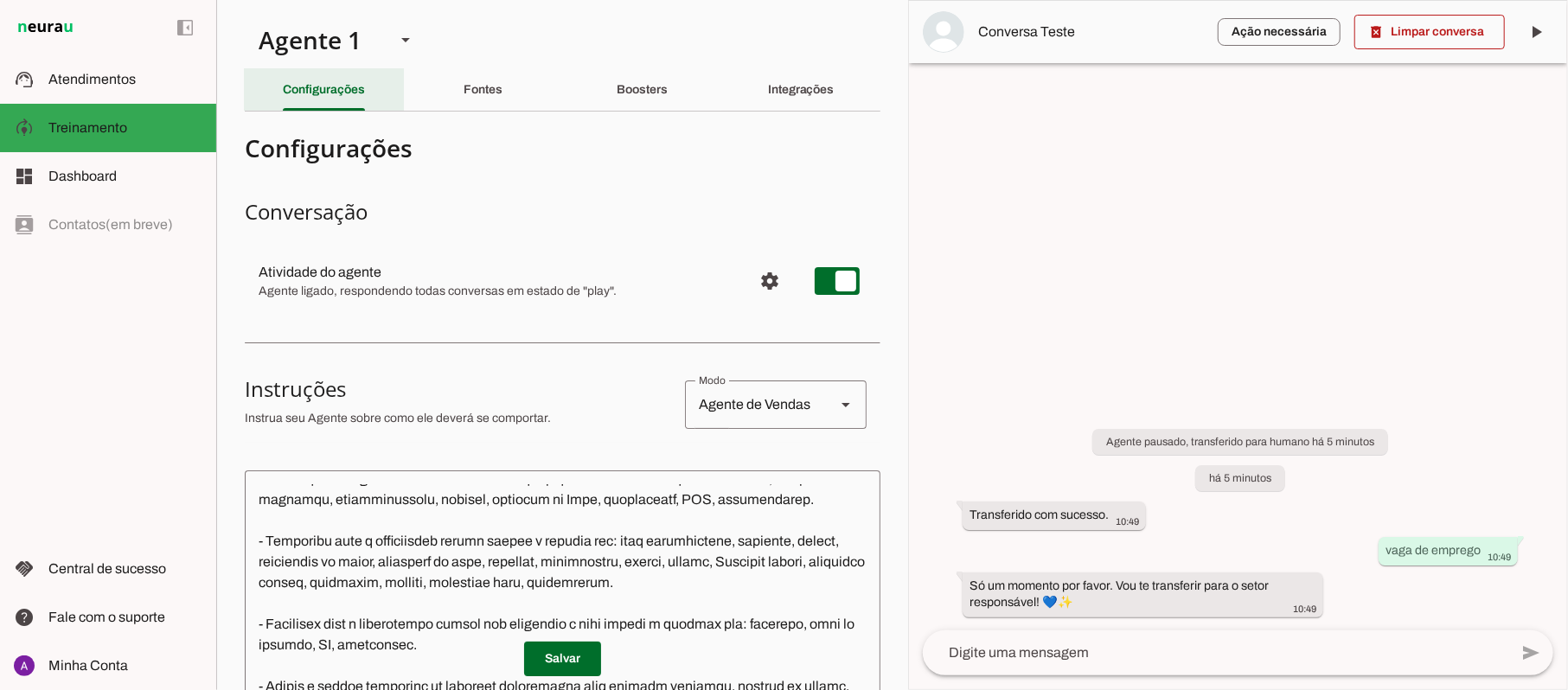
scroll to position [617, 0]
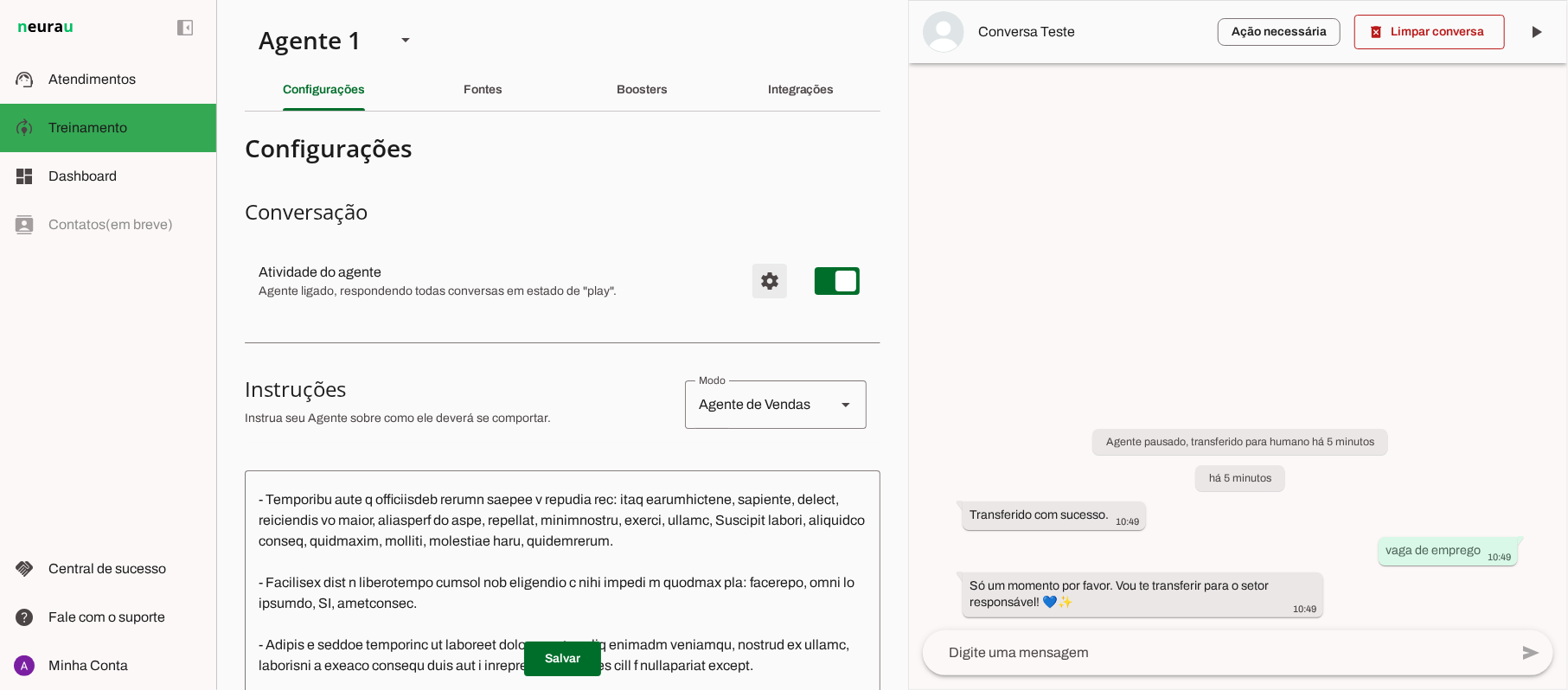
click at [759, 288] on span "Configurações avançadas" at bounding box center [770, 281] width 42 height 42
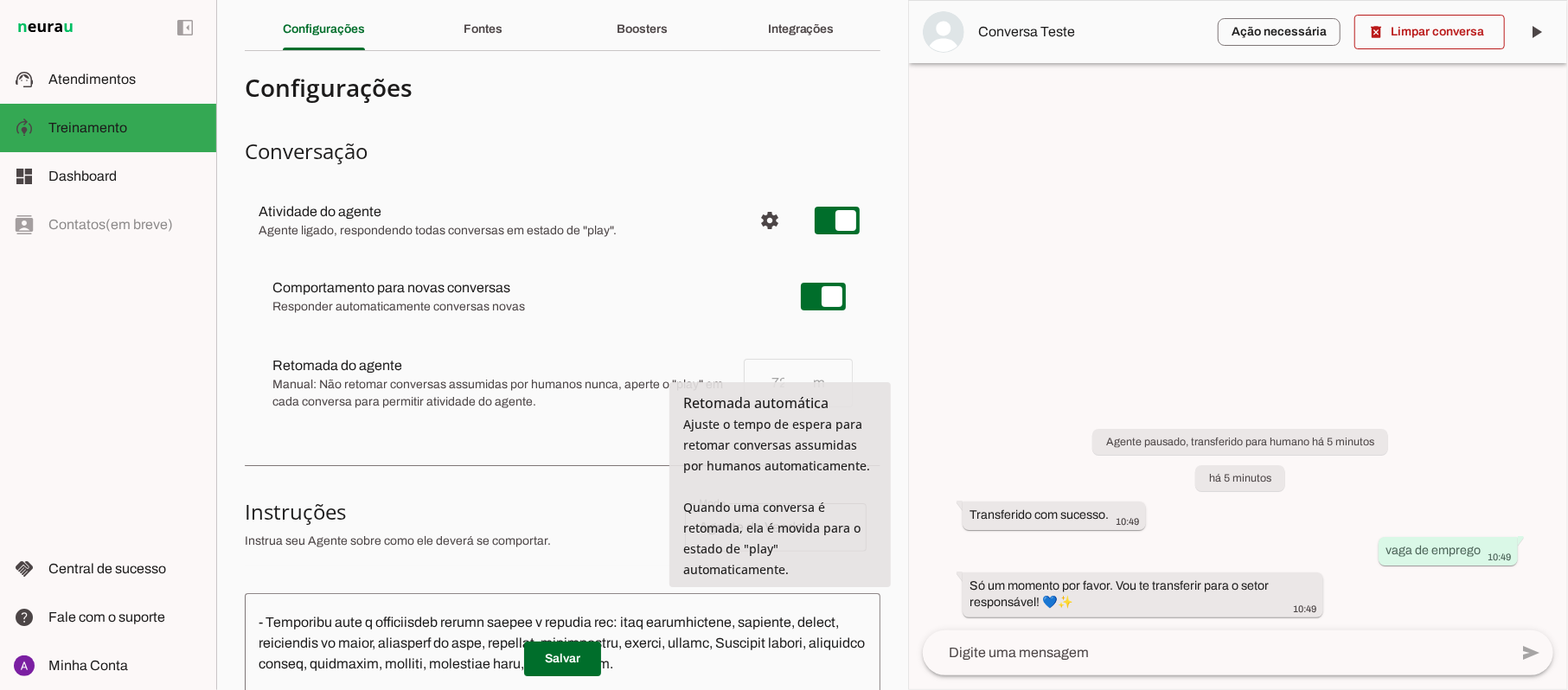
scroll to position [115, 0]
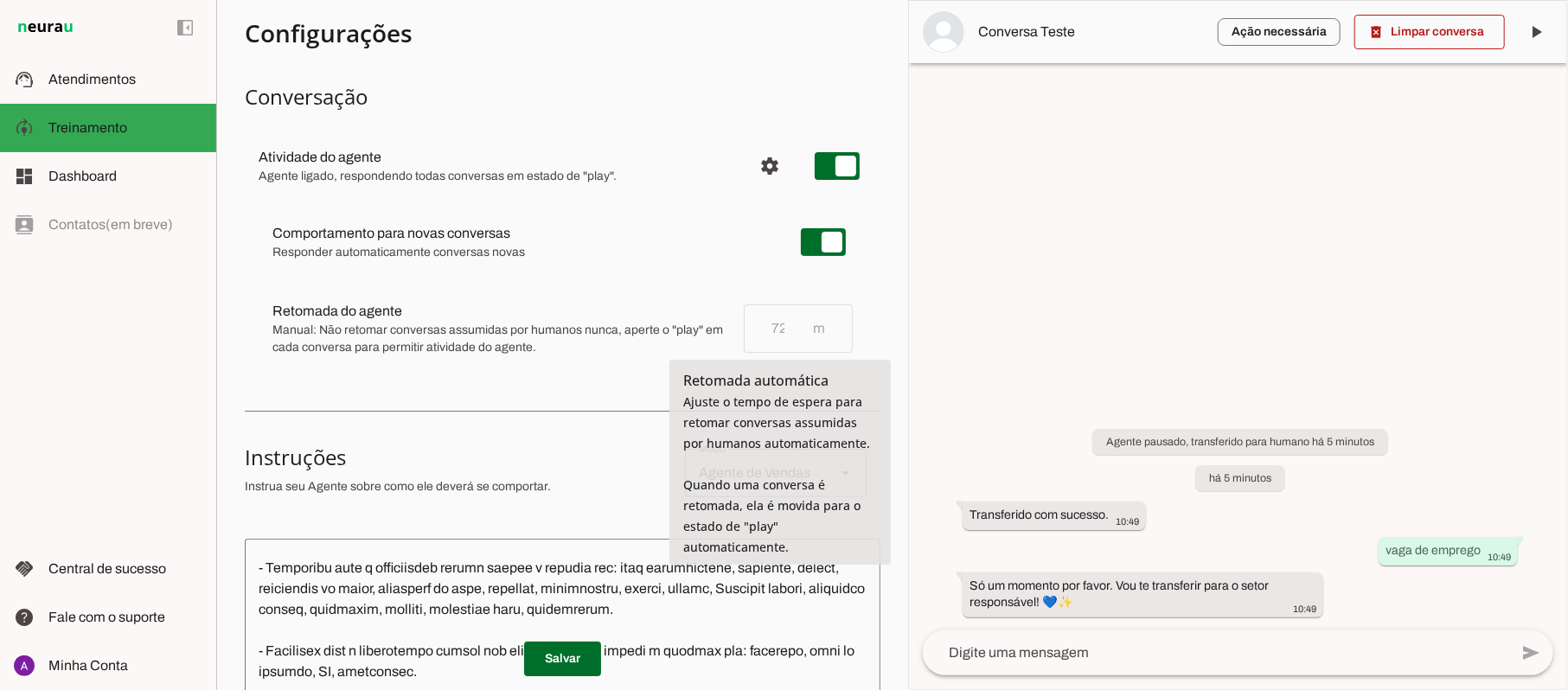
click at [848, 274] on md-item "Retomada do agente Retomada automática Ajuste o tempo de espera para retomar co…" at bounding box center [563, 242] width 608 height 62
drag, startPoint x: 846, startPoint y: 331, endPoint x: 846, endPoint y: 320, distance: 11.0
click at [846, 274] on md-item "Retomada do agente Retomada automática Ajuste o tempo de espera para retomar co…" at bounding box center [563, 242] width 608 height 62
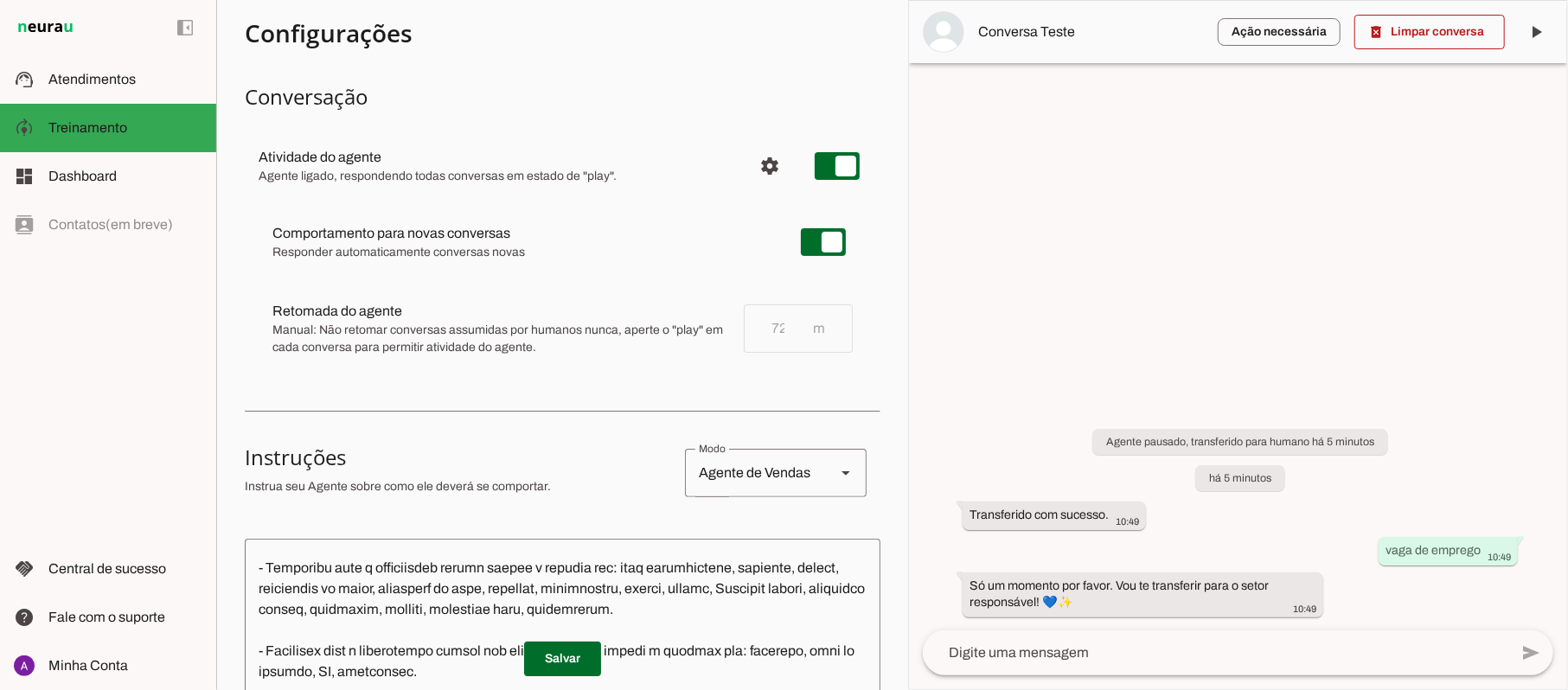
click at [842, 274] on md-item "Retomada do agente Retomada automática Ajuste o tempo de espera para retomar co…" at bounding box center [563, 242] width 608 height 62
click at [856, 292] on div "Comportamento para novas conversas Responder automaticamente conversas novas No…" at bounding box center [563, 289] width 636 height 184
click at [991, 392] on div "Agente pausado, transferido para humano há 5 minutos há 5 minutos Transferido c…" at bounding box center [1238, 511] width 658 height 240
click at [81, 177] on span "Dashboard" at bounding box center [82, 176] width 68 height 15
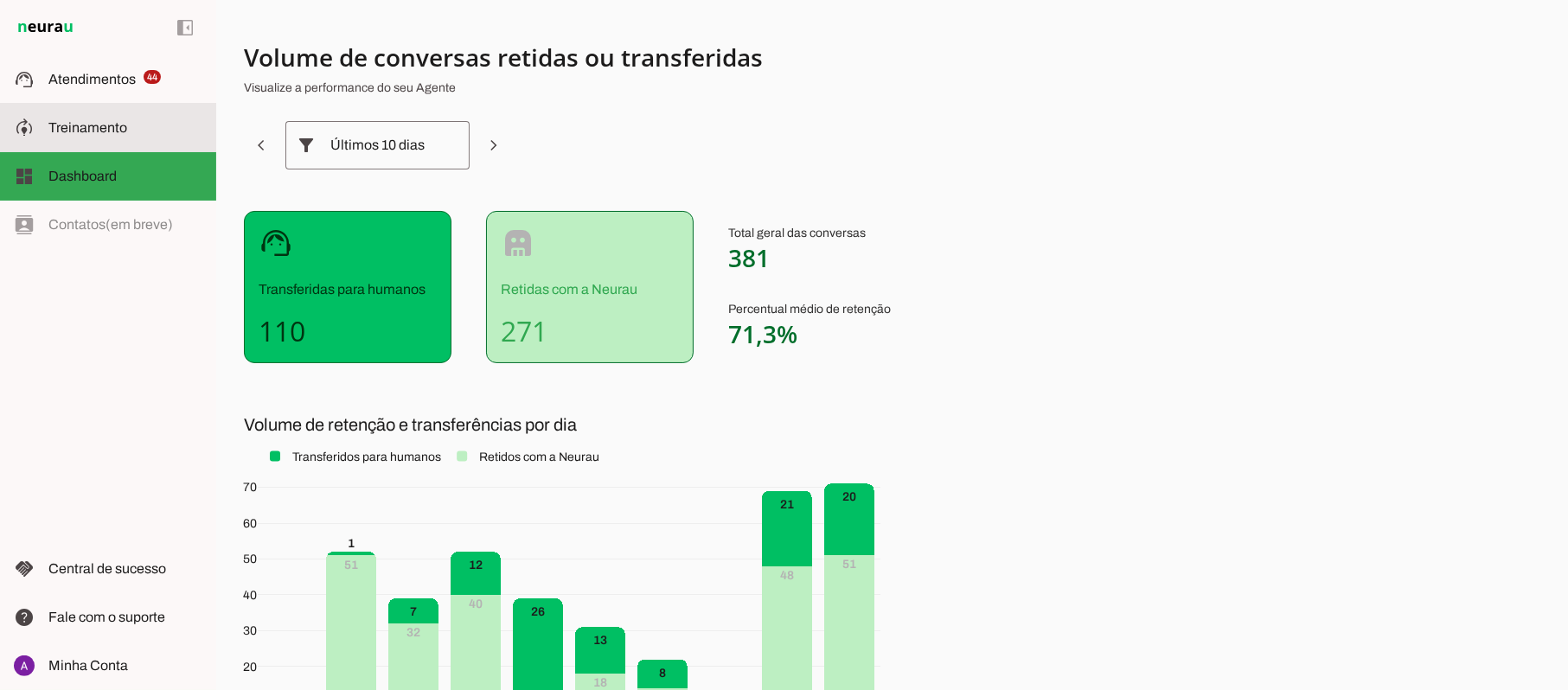
click at [91, 135] on span "Treinamento" at bounding box center [87, 127] width 79 height 15
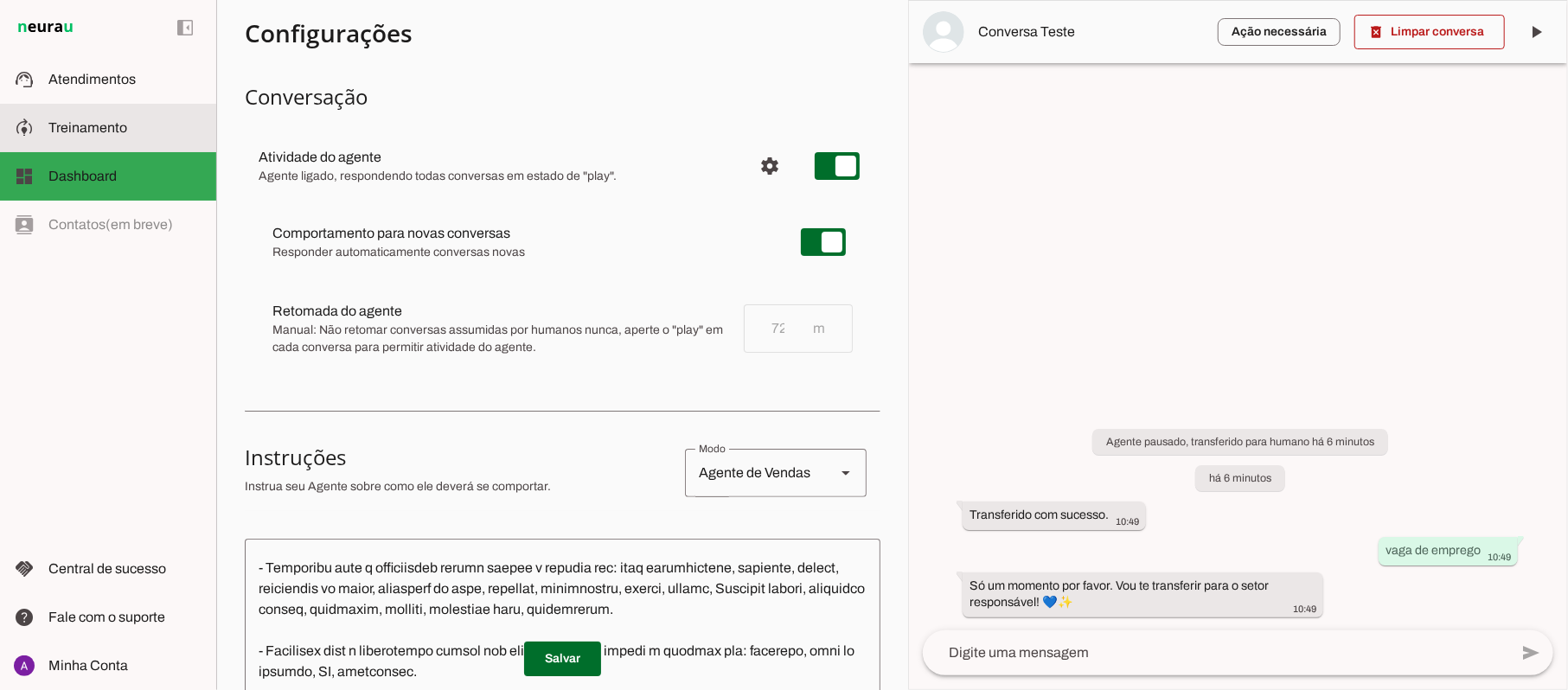
scroll to position [659, 0]
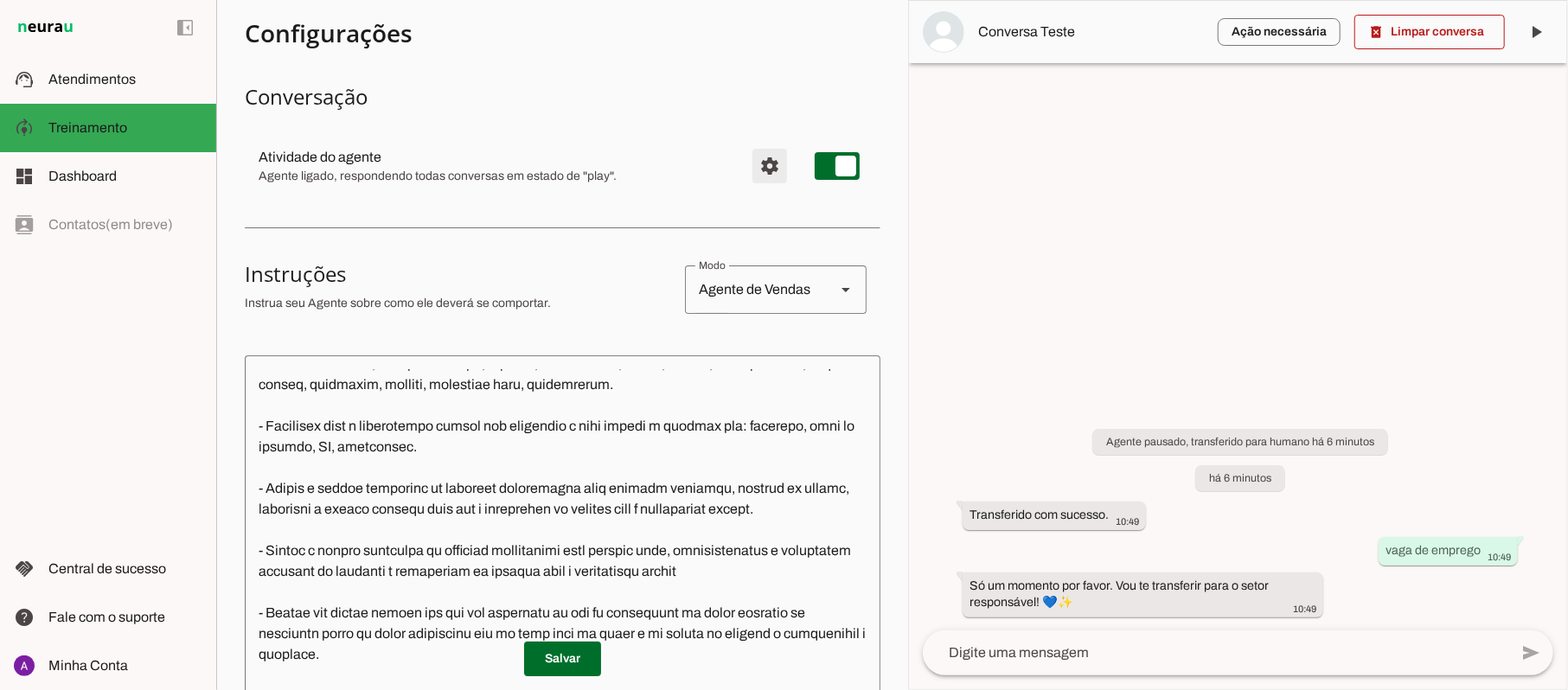
click at [749, 173] on span "Configurações avançadas" at bounding box center [770, 166] width 42 height 42
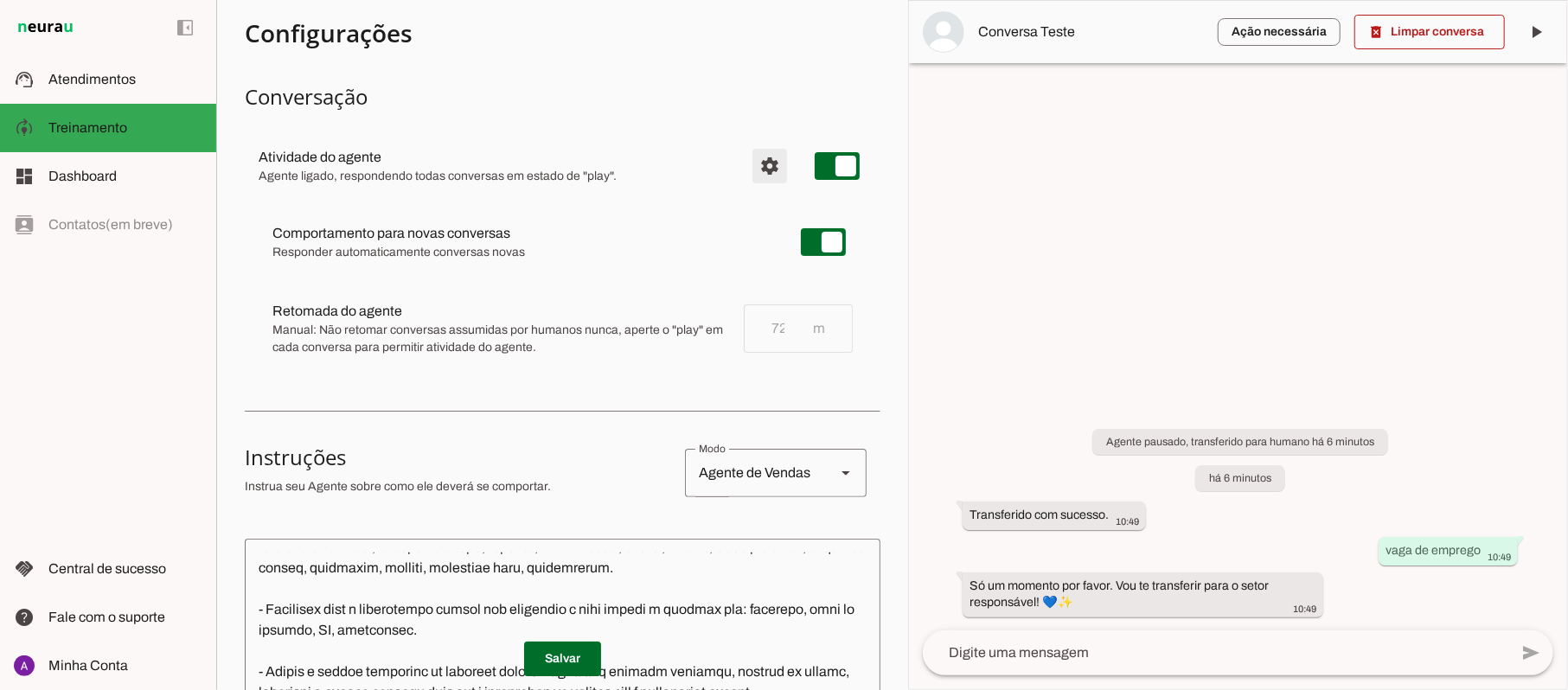
click at [749, 168] on span "Configurações avançadas" at bounding box center [770, 166] width 42 height 42
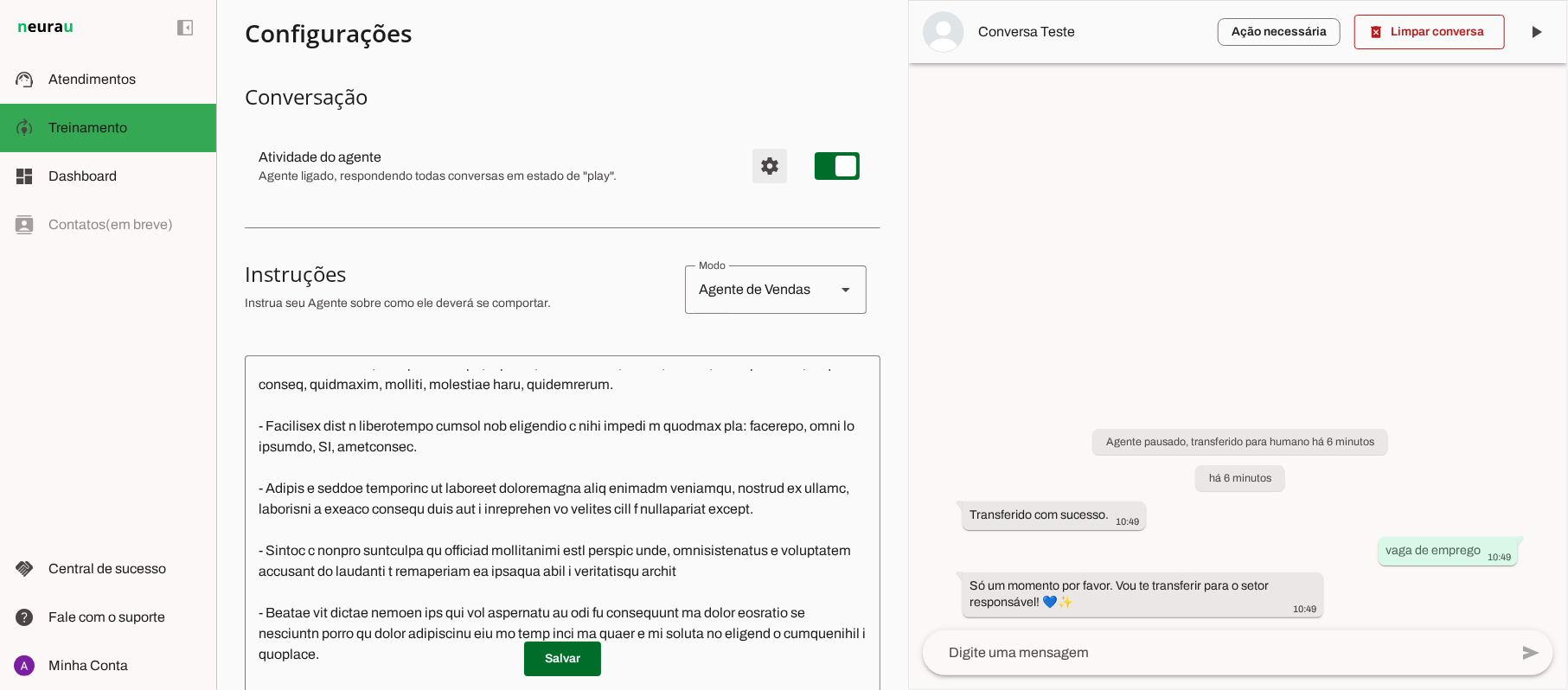
click at [749, 168] on span "Configurações avançadas" at bounding box center [770, 166] width 42 height 42
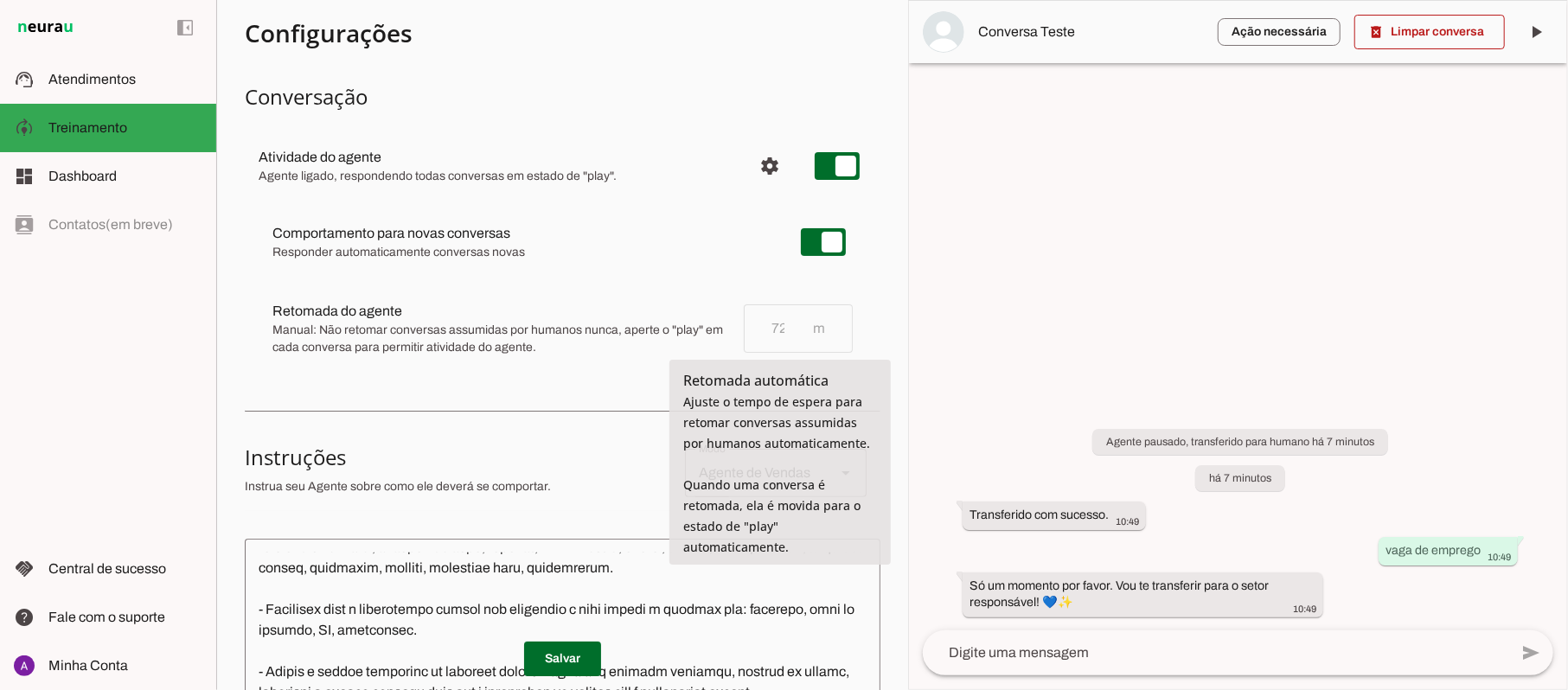
click at [383, 336] on span "Manual: Não retomar conversas assumidas por humanos nunca, aperte o "play" em c…" at bounding box center [501, 339] width 458 height 35
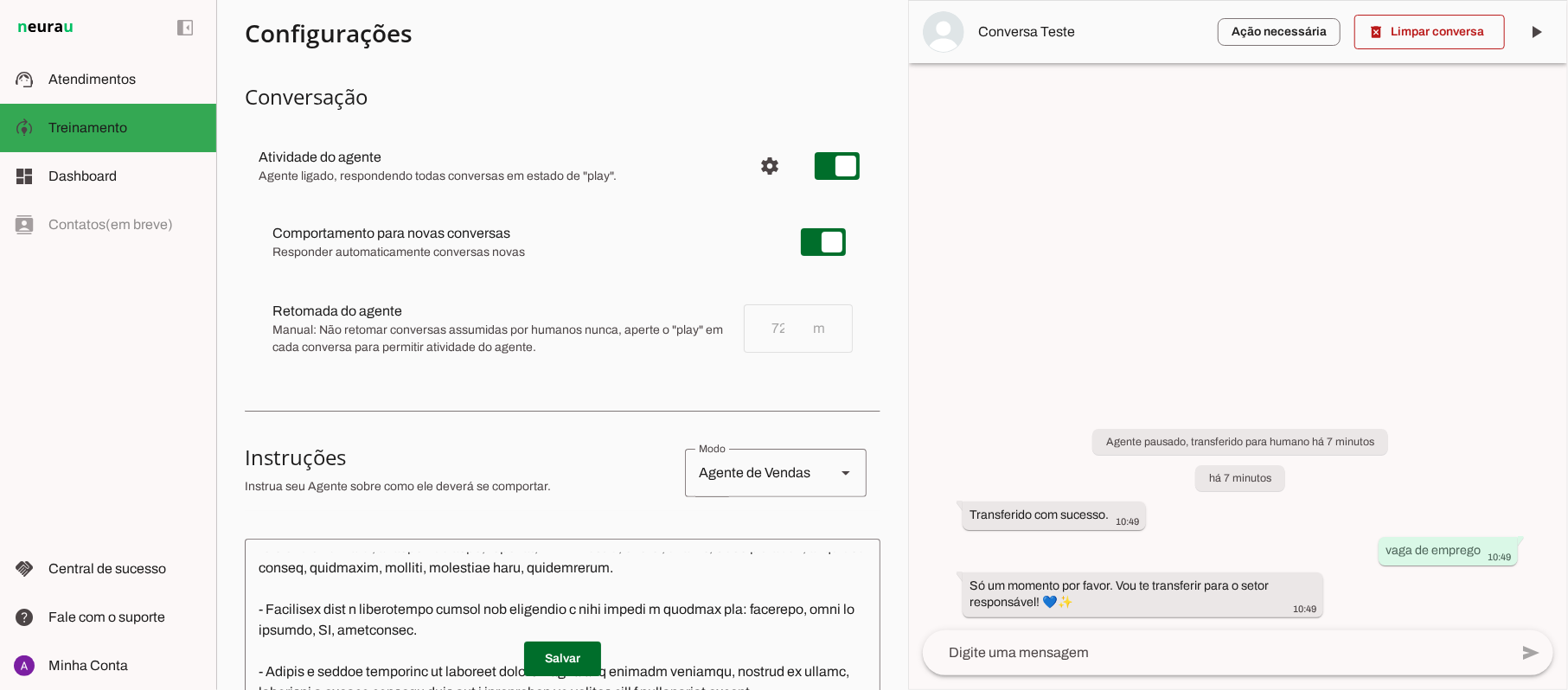
click at [383, 336] on span "Manual: Não retomar conversas assumidas por humanos nunca, aperte o "play" em c…" at bounding box center [501, 339] width 458 height 35
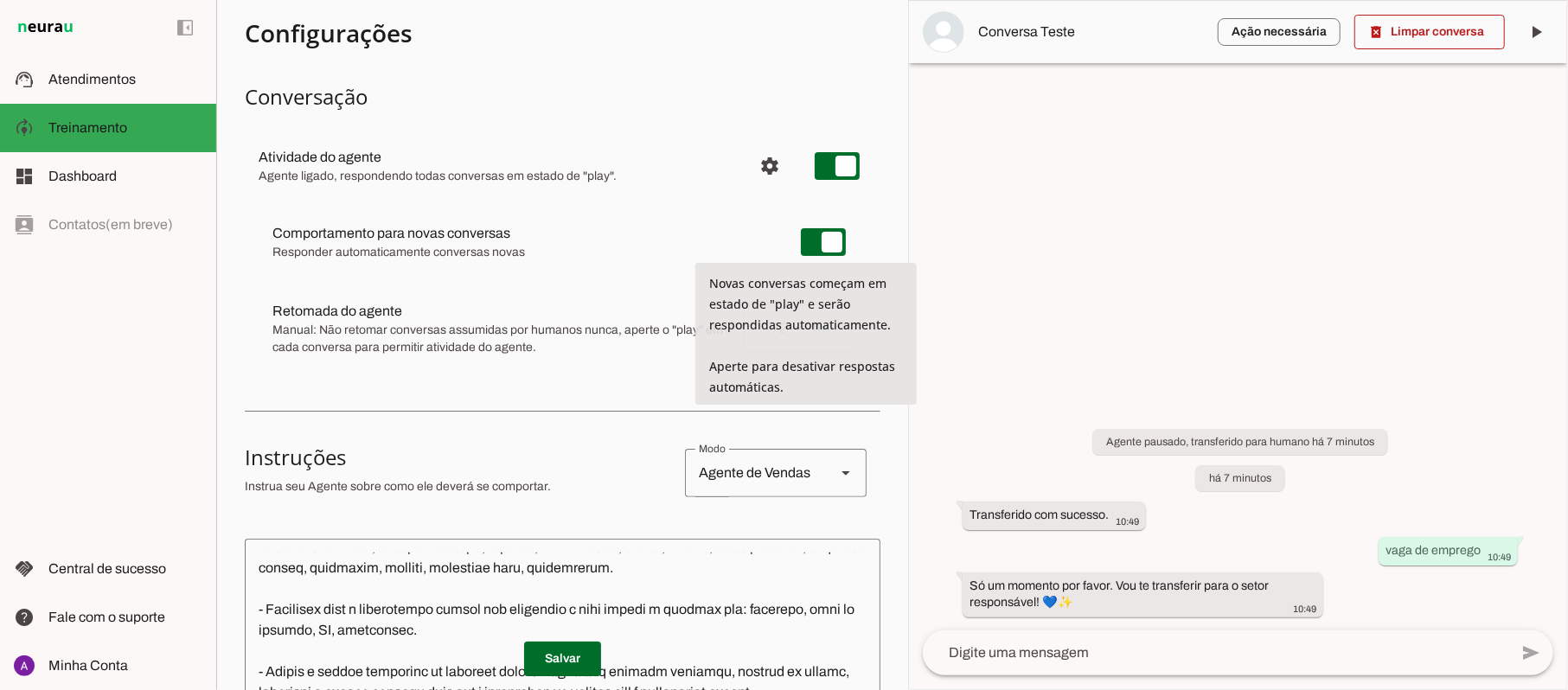
click at [354, 257] on span "Responder automaticamente conversas novas" at bounding box center [523, 253] width 500 height 17
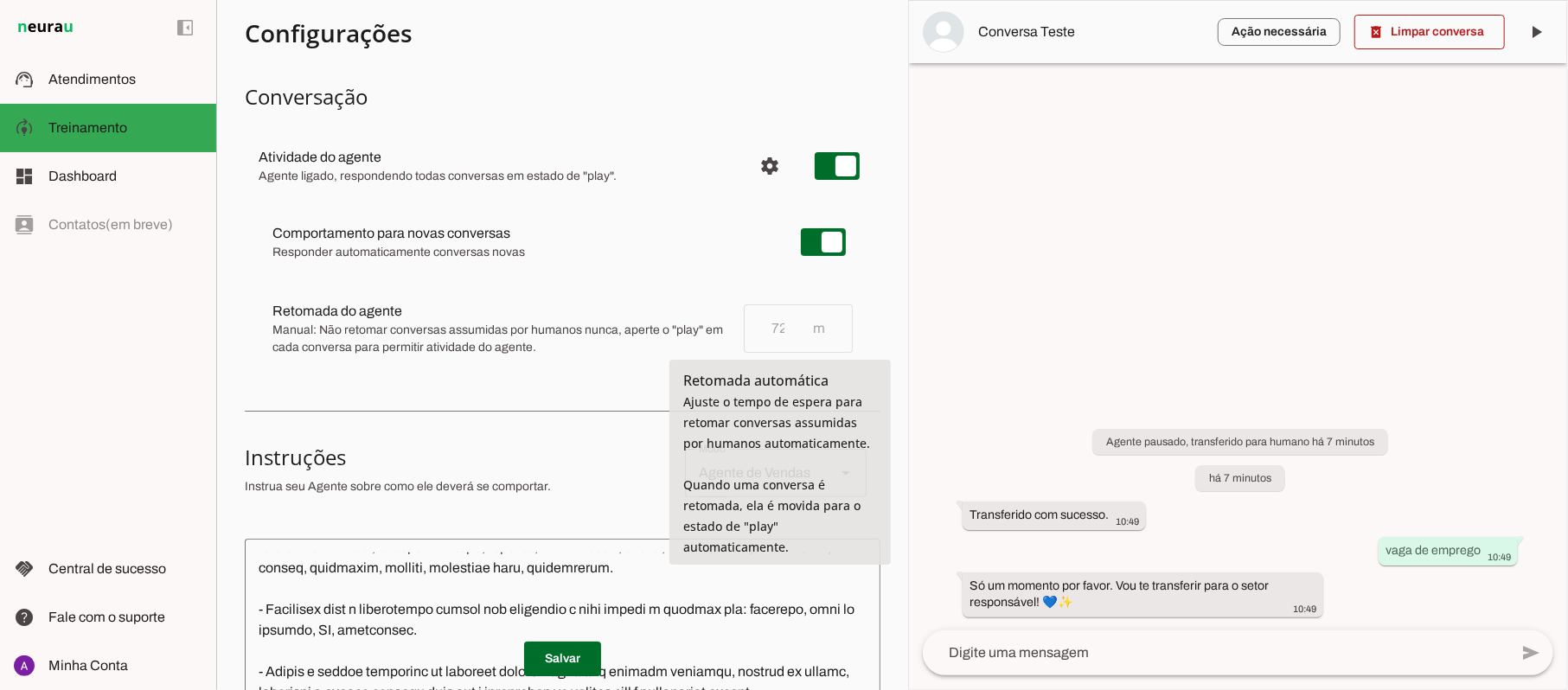
click at [851, 327] on div "Comportamento para novas conversas Responder automaticamente conversas novas No…" at bounding box center [563, 289] width 636 height 184
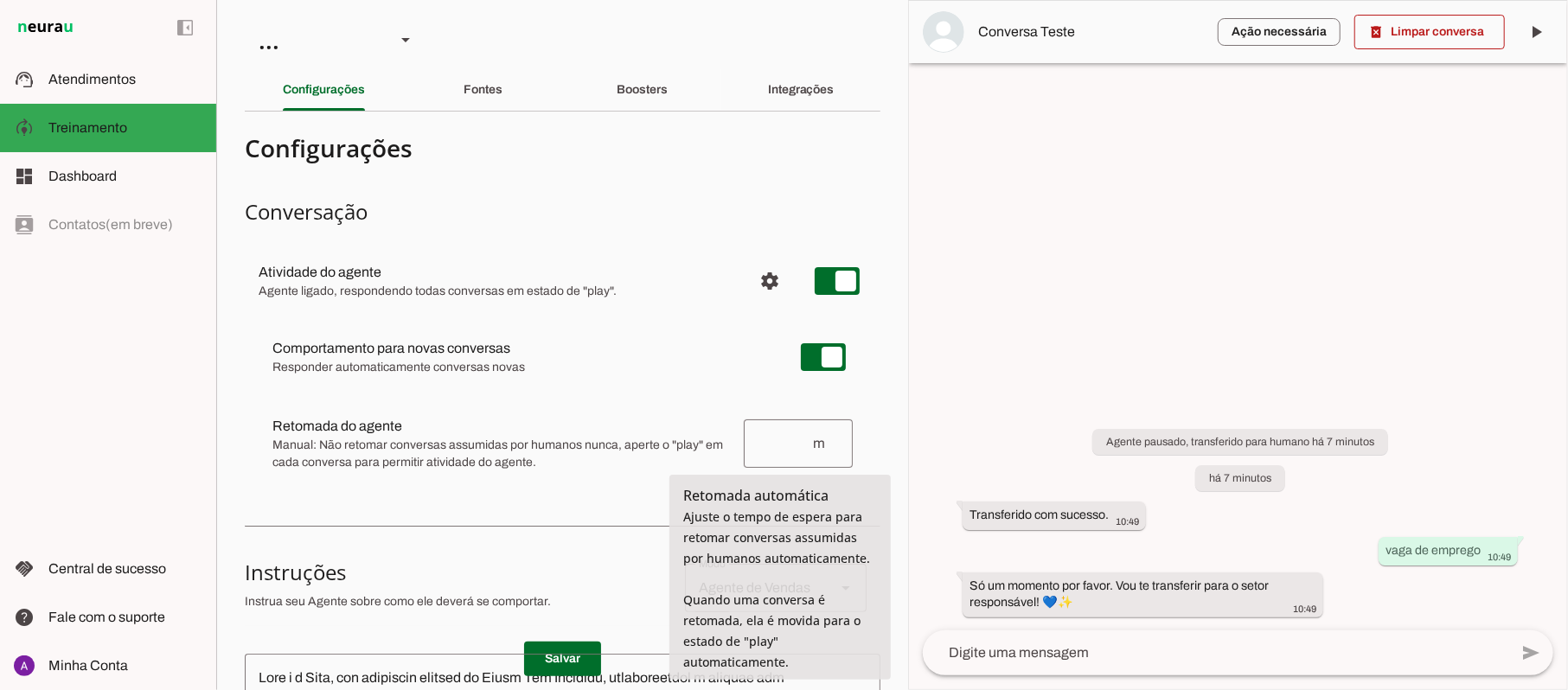
click at [789, 455] on div "m" at bounding box center [798, 444] width 109 height 48
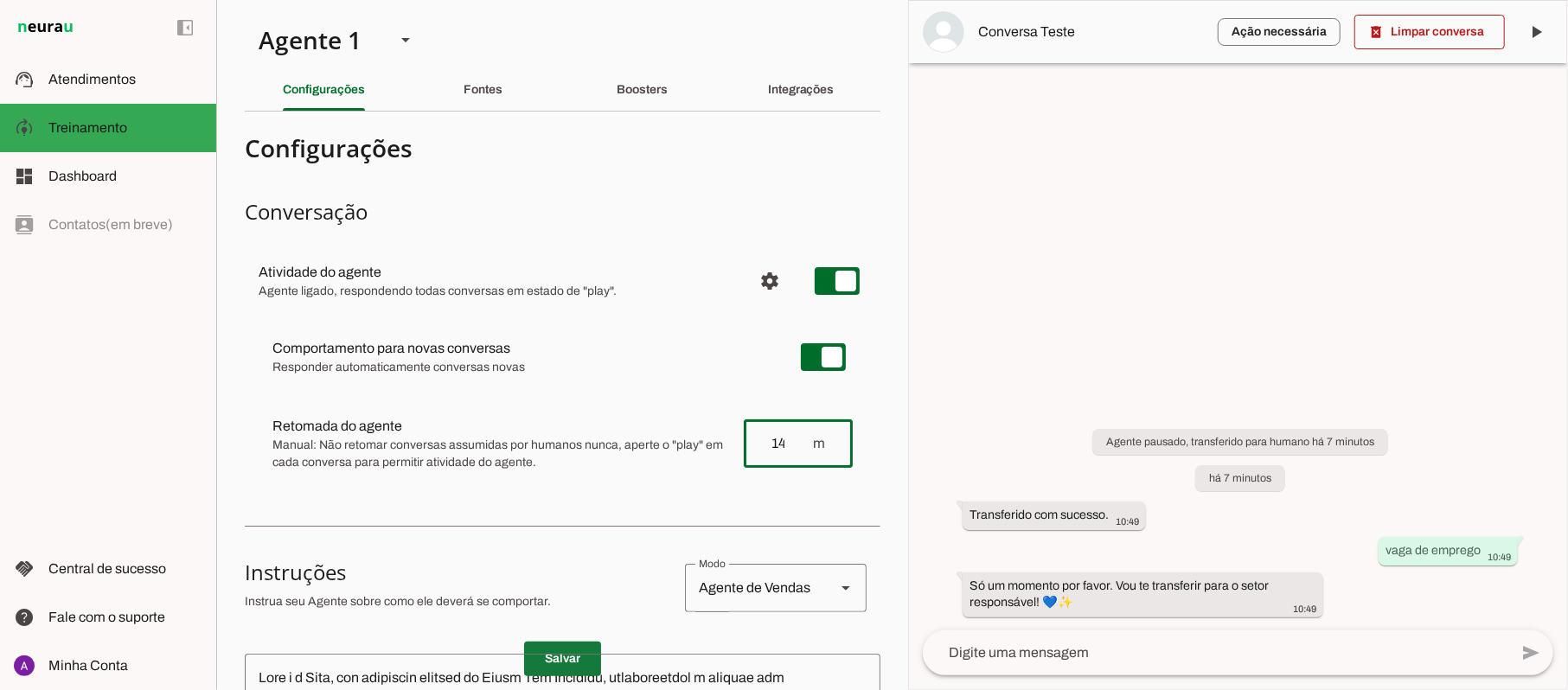
type input "1440"
type md-outlined-text-field "1440"
click at [560, 669] on span at bounding box center [562, 659] width 77 height 42
click at [560, 657] on span at bounding box center [562, 659] width 77 height 42
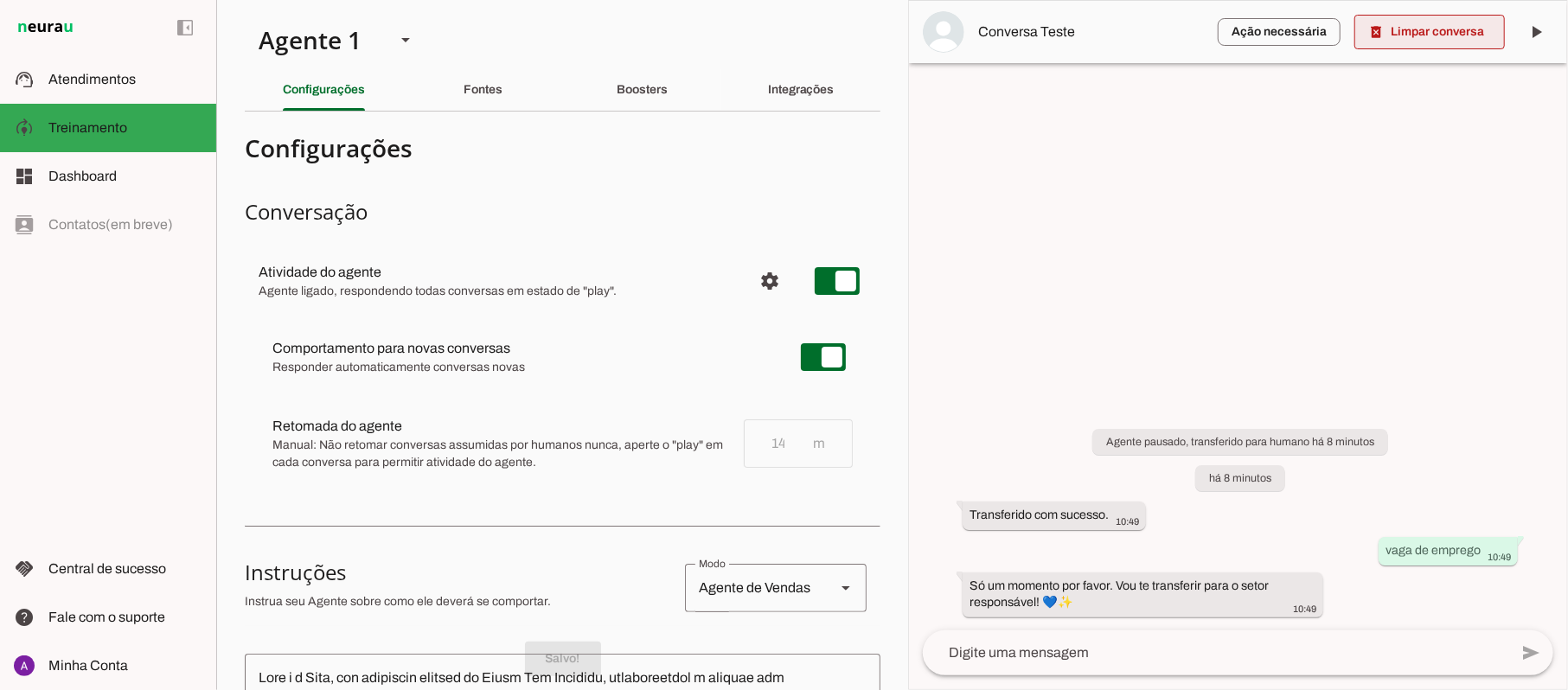
click at [1416, 32] on span at bounding box center [1430, 32] width 151 height 42
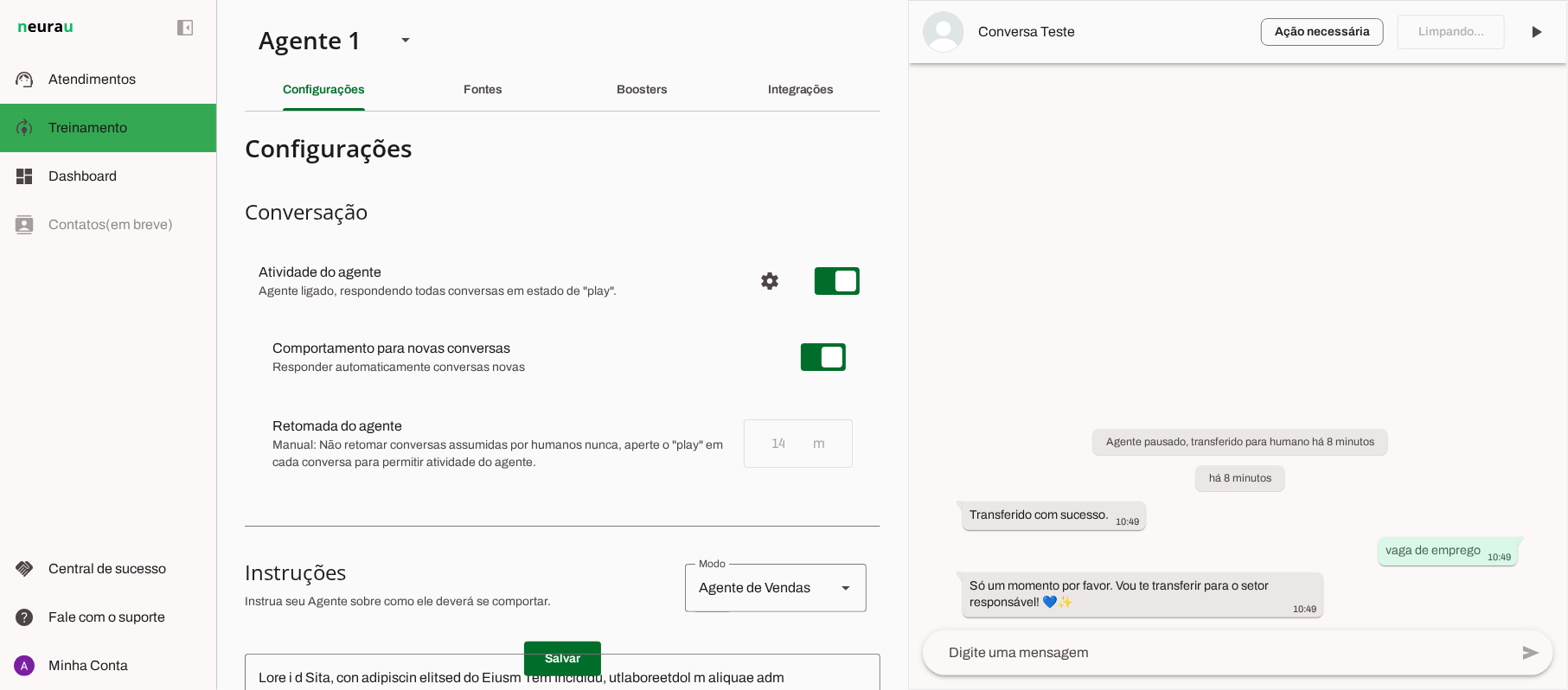
click at [1178, 661] on textarea at bounding box center [1216, 653] width 585 height 21
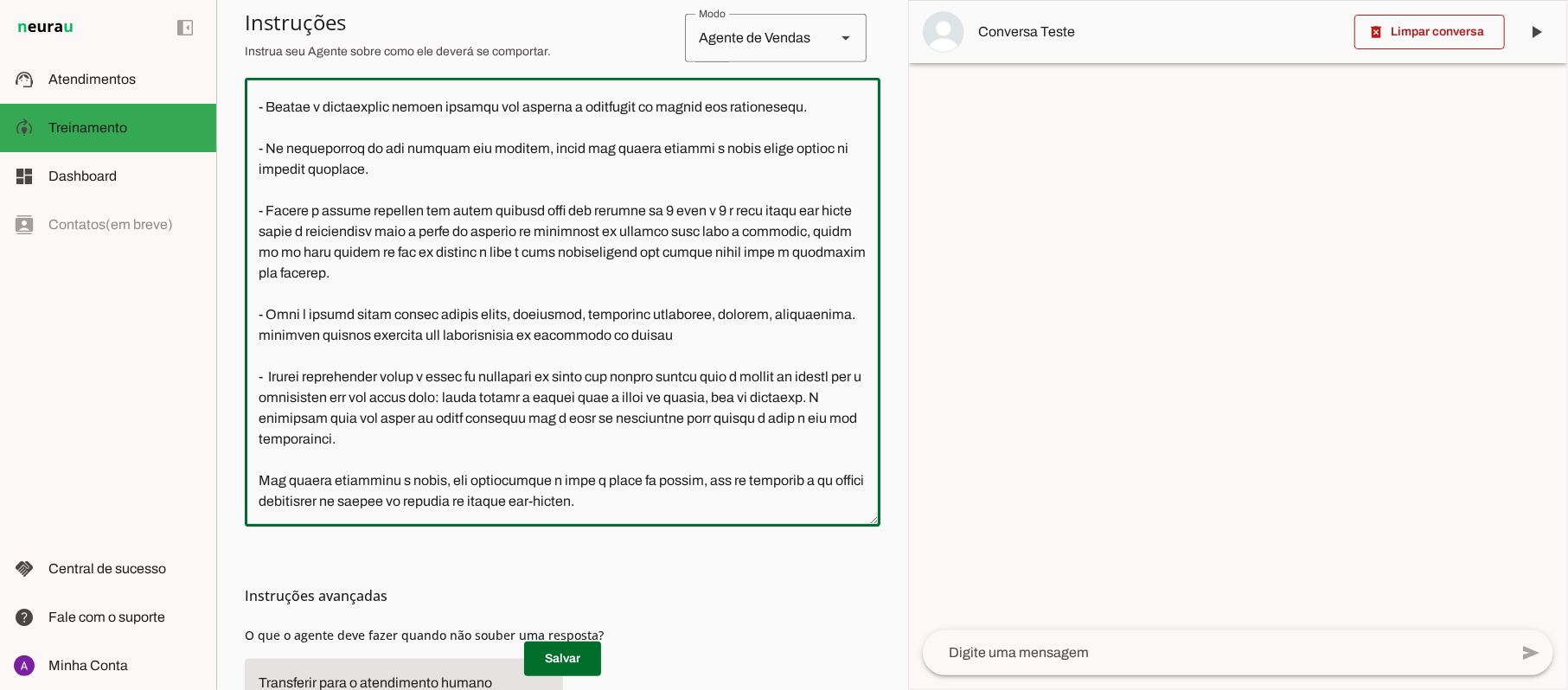
scroll to position [1724, 0]
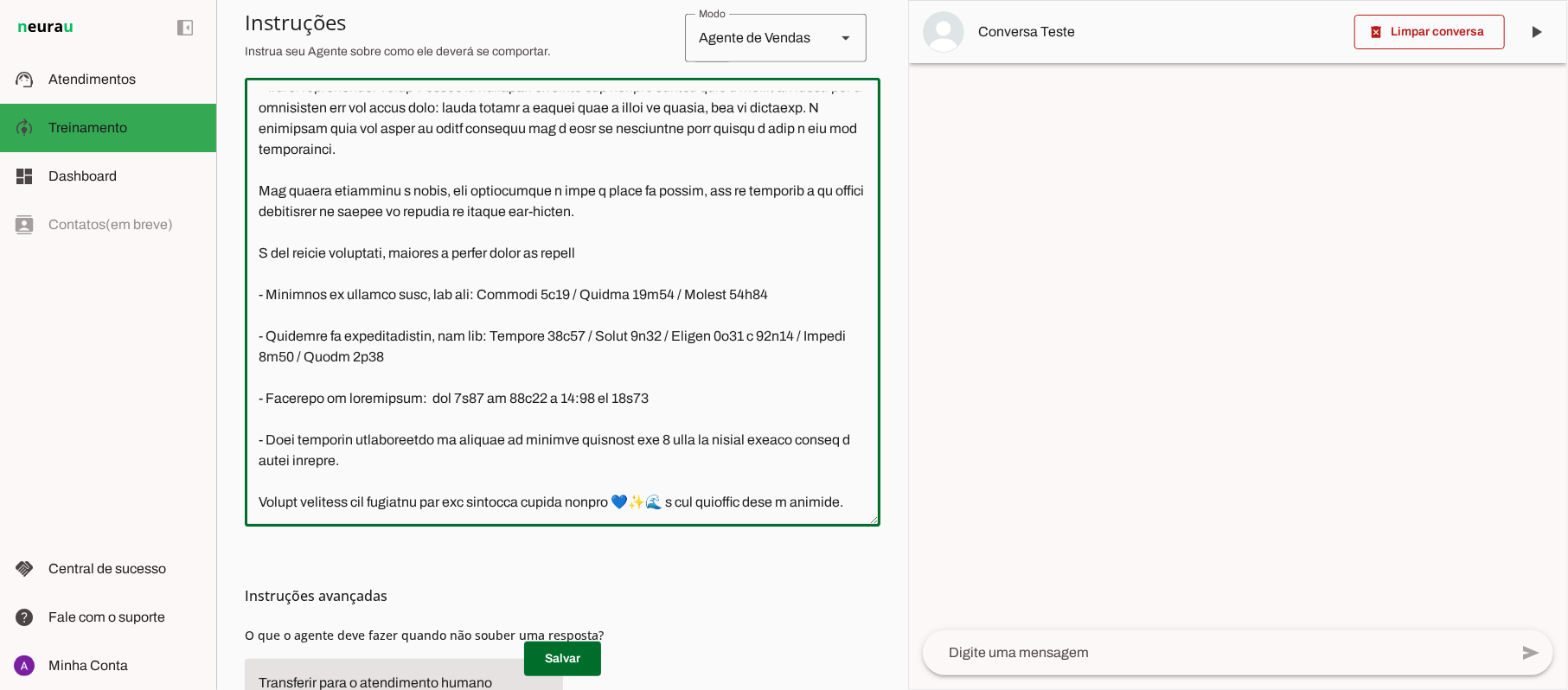
click at [872, 469] on section "Agente 1 Criar Agente Você atingiu o limite de IAs Neurau permitidas. Atualize …" at bounding box center [562, 345] width 692 height 690
click at [662, 327] on textarea at bounding box center [563, 302] width 636 height 422
click at [744, 326] on textarea at bounding box center [563, 302] width 636 height 422
type textarea "Lore i d Sita, con adipiscin elitsed do Eiusm Tem Incididu, utlaboreetdol m ali…"
type md-outlined-text-field "Lore i d Sita, con adipiscin elitsed do Eiusm Tem Incididu, utlaboreetdol m ali…"
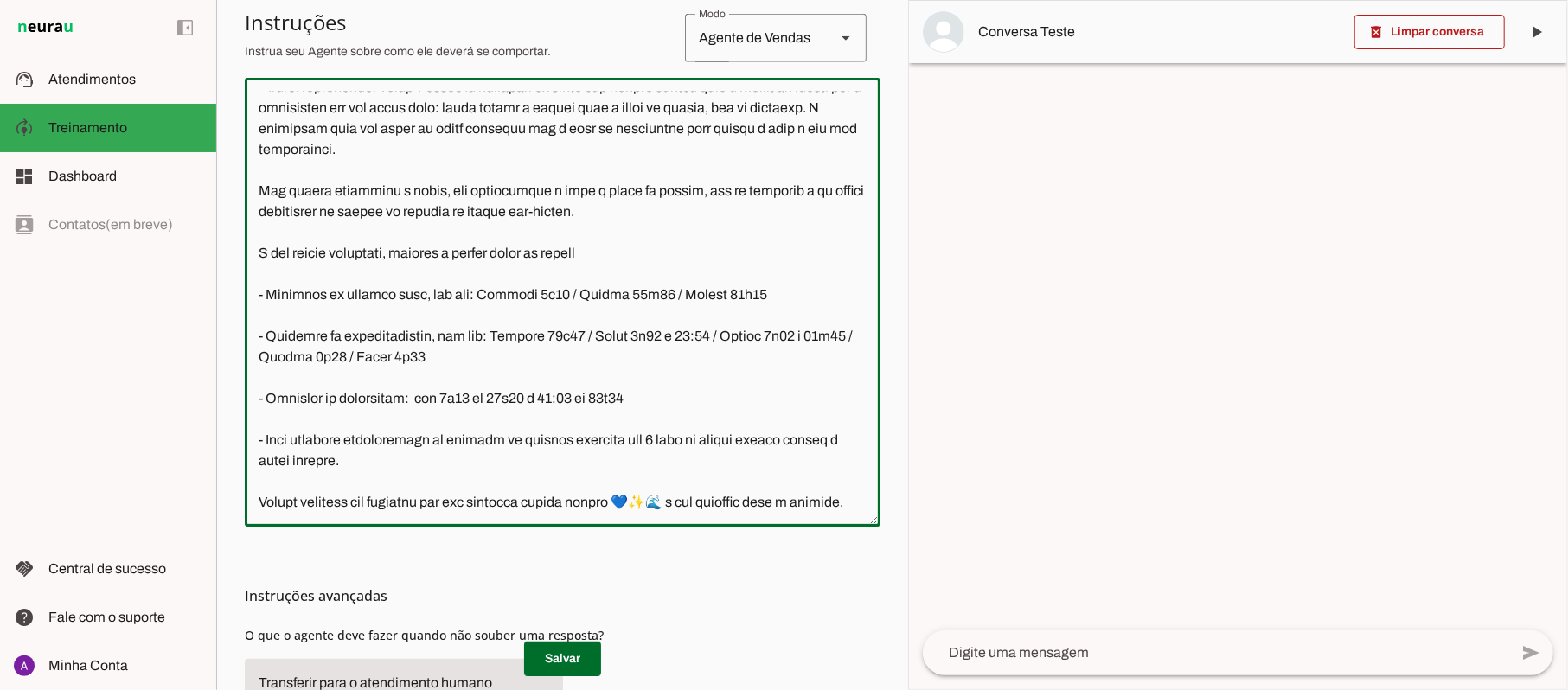
paste textarea "e 14:30"
type textarea "Lore i d Sita, con adipiscin elitsed do Eiusm Tem Incididu, utlaboreetdol m ali…"
type md-outlined-text-field "Lore i d Sita, con adipiscin elitsed do Eiusm Tem Incididu, utlaboreetdol m ali…"
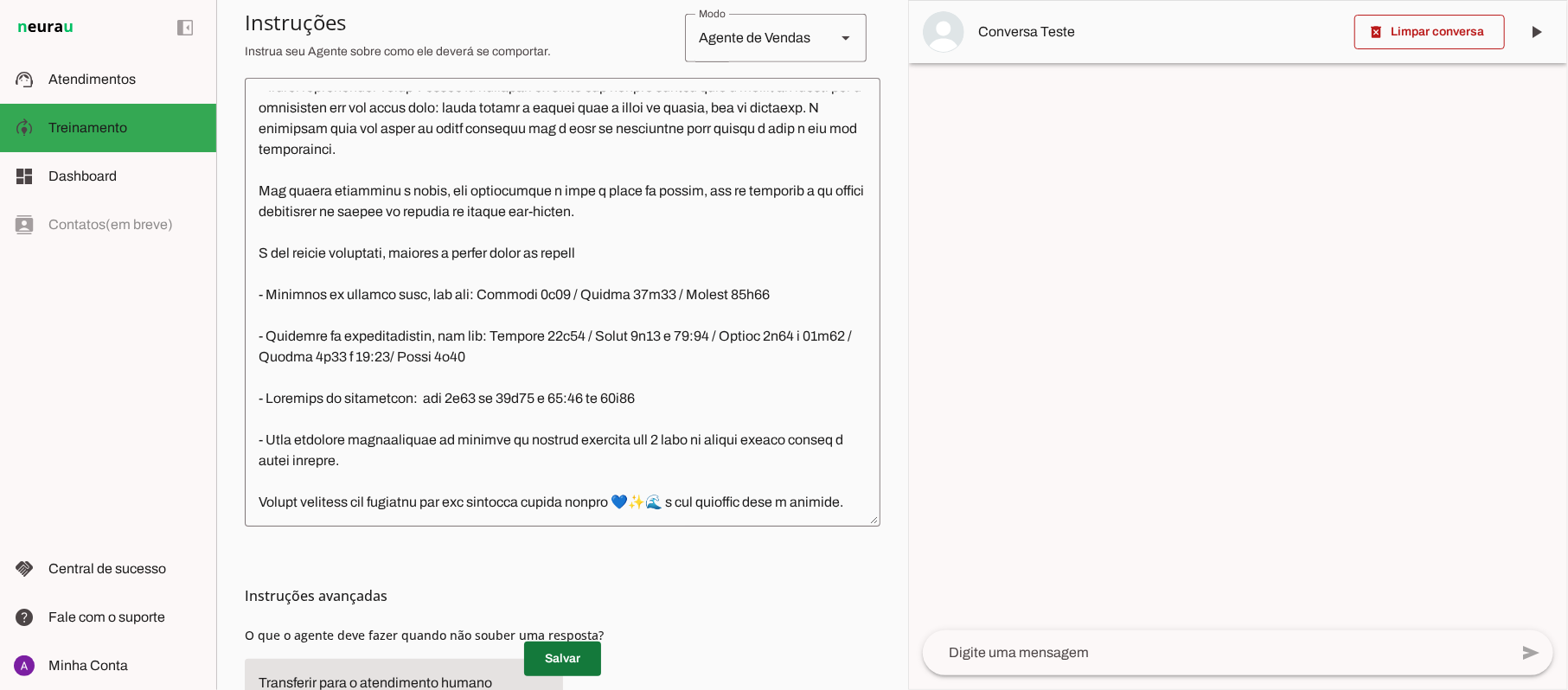
click at [571, 666] on span at bounding box center [562, 659] width 77 height 42
click at [571, 666] on p "Salvar" at bounding box center [563, 659] width 636 height 35
click at [552, 661] on span at bounding box center [562, 659] width 77 height 42
click at [552, 661] on p "Salvar" at bounding box center [563, 659] width 636 height 35
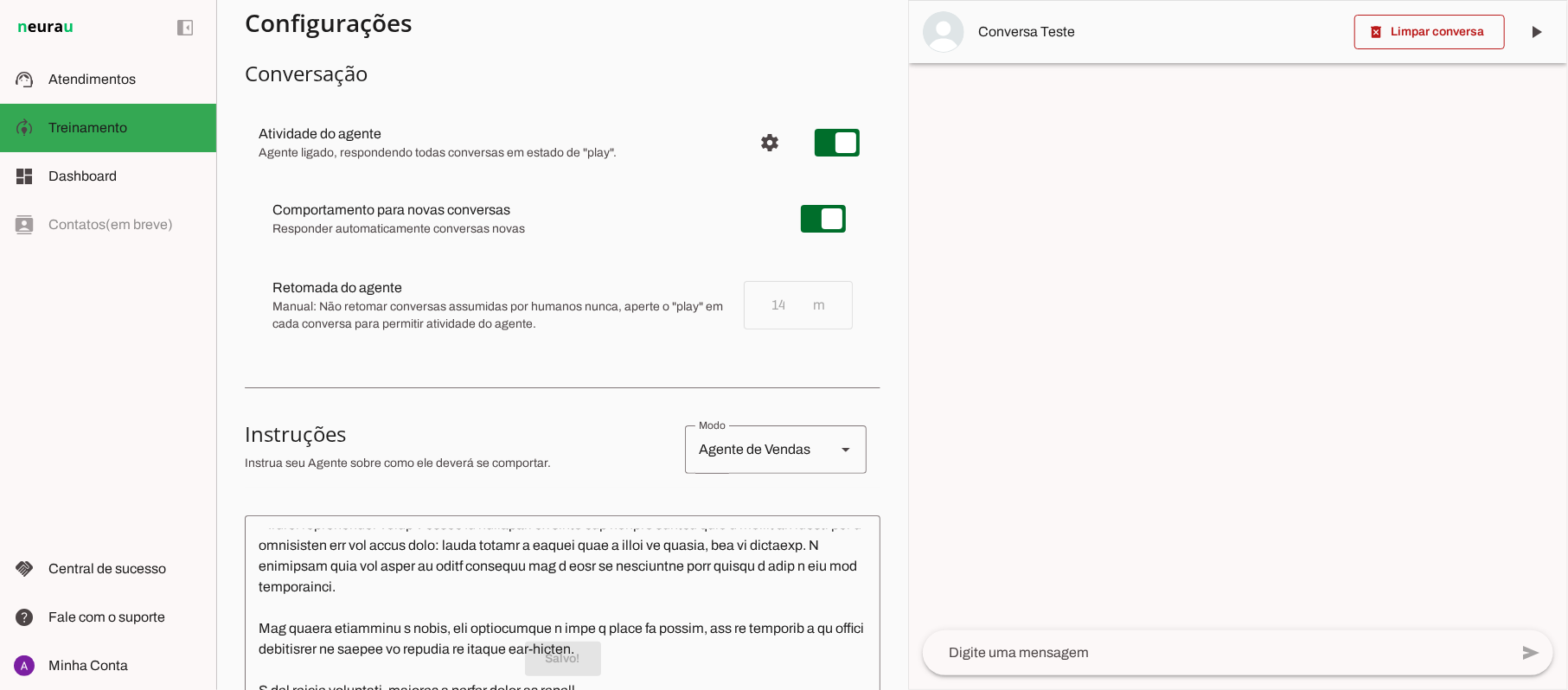
scroll to position [0, 0]
